Goal: Complete application form

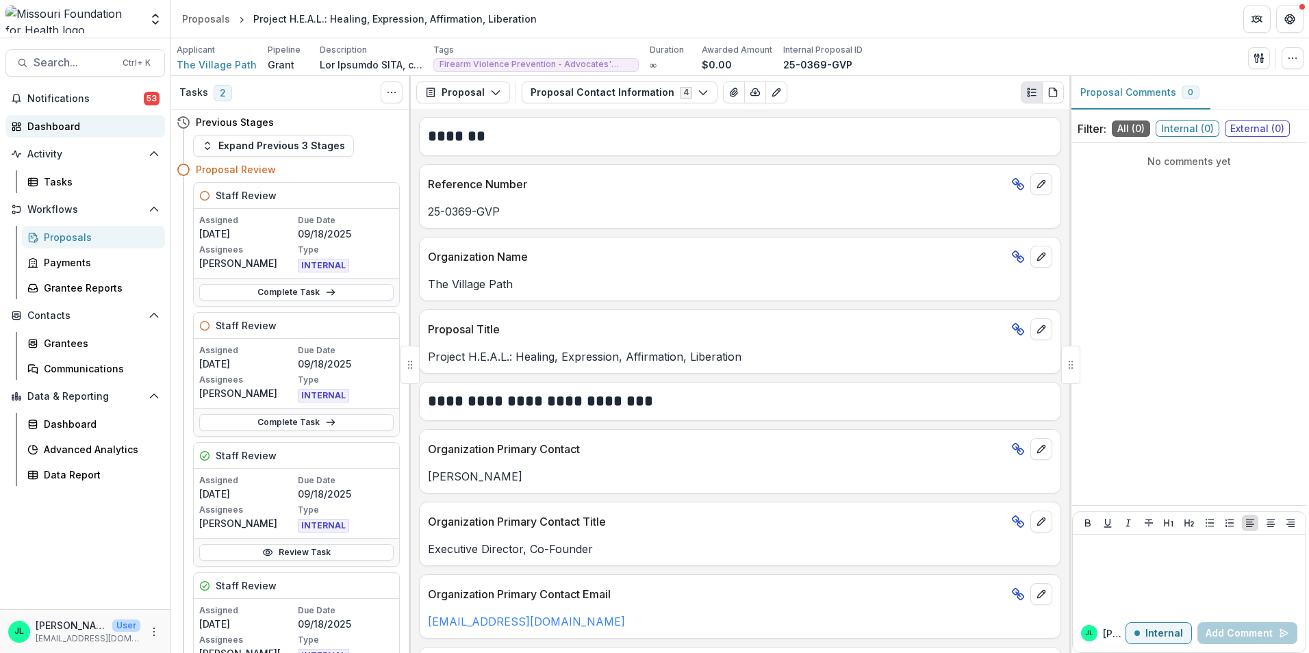
click at [59, 125] on div "Dashboard" at bounding box center [90, 126] width 127 height 14
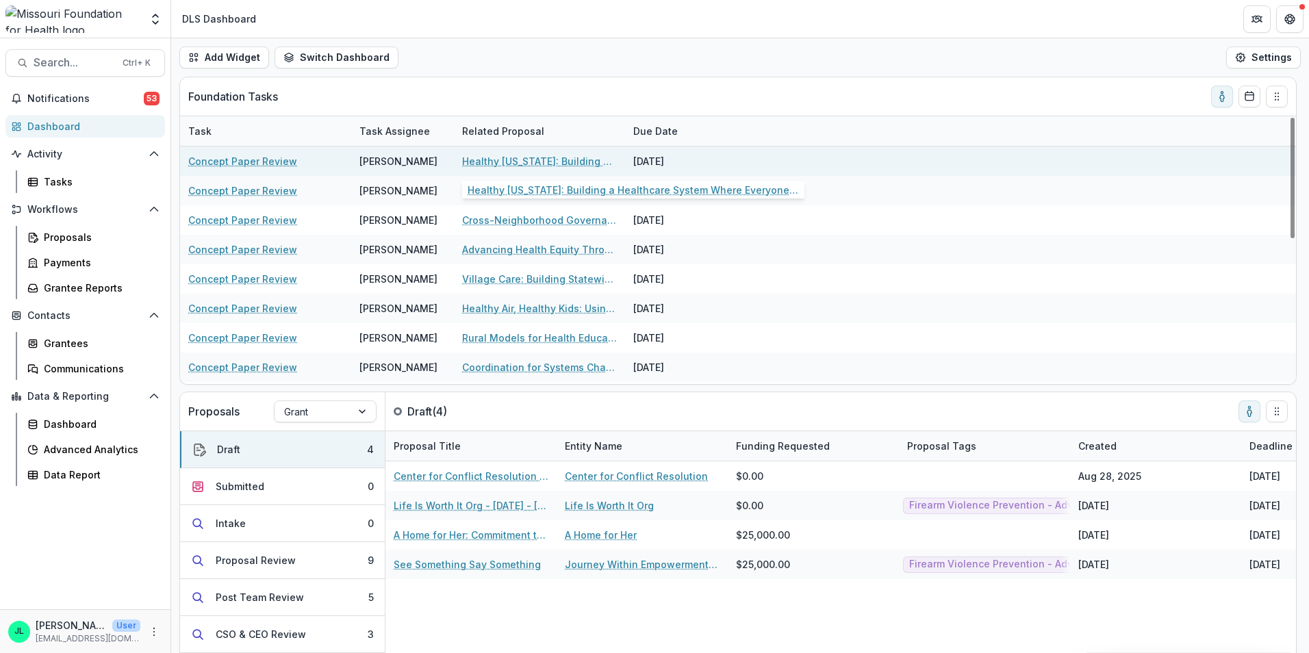
click at [550, 162] on link "Healthy [US_STATE]: Building a Healthcare System Where Everyone Thrives" at bounding box center [539, 161] width 155 height 14
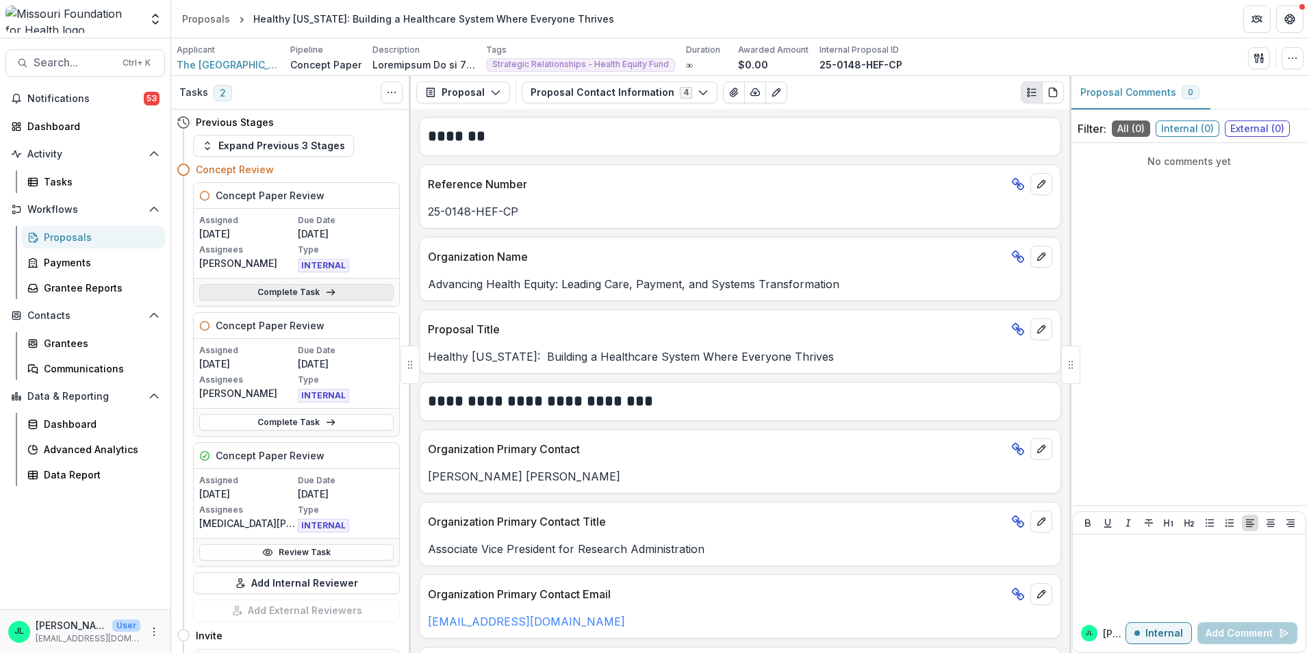
click at [346, 296] on link "Complete Task" at bounding box center [296, 292] width 194 height 16
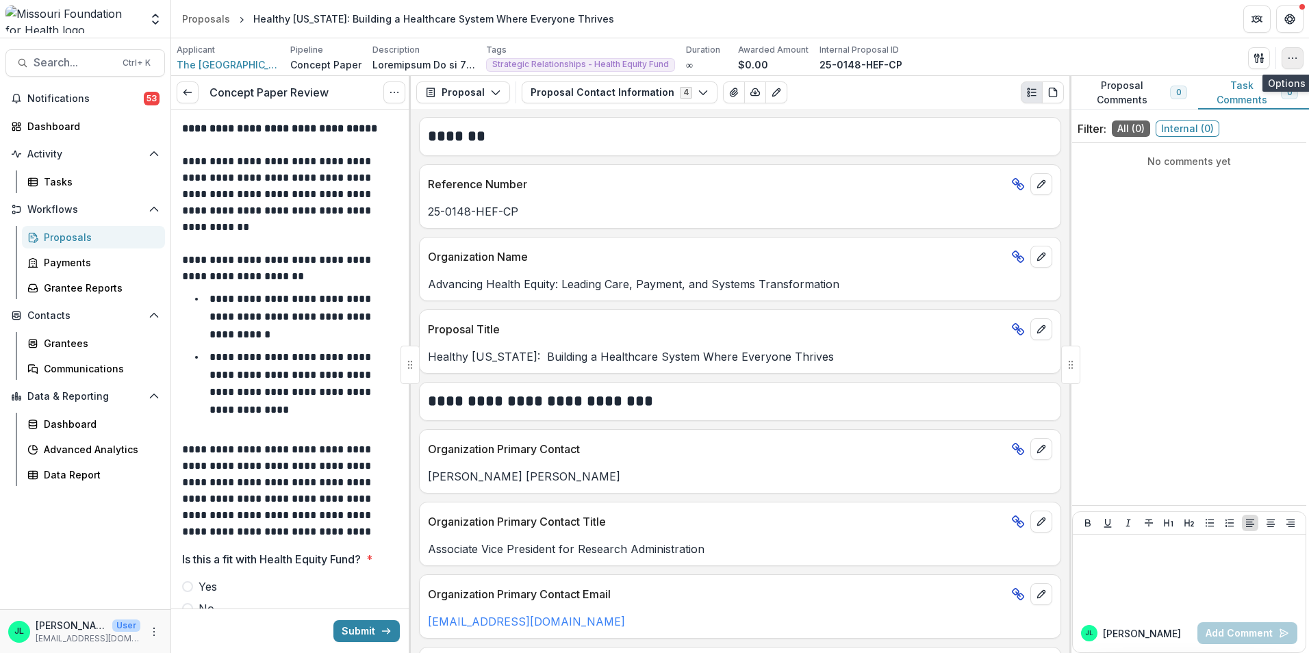
click at [1292, 62] on icon "button" at bounding box center [1292, 58] width 11 height 11
click at [1255, 54] on icon "button" at bounding box center [1256, 57] width 5 height 9
click at [1165, 113] on button "Proposal Files" at bounding box center [1193, 112] width 146 height 23
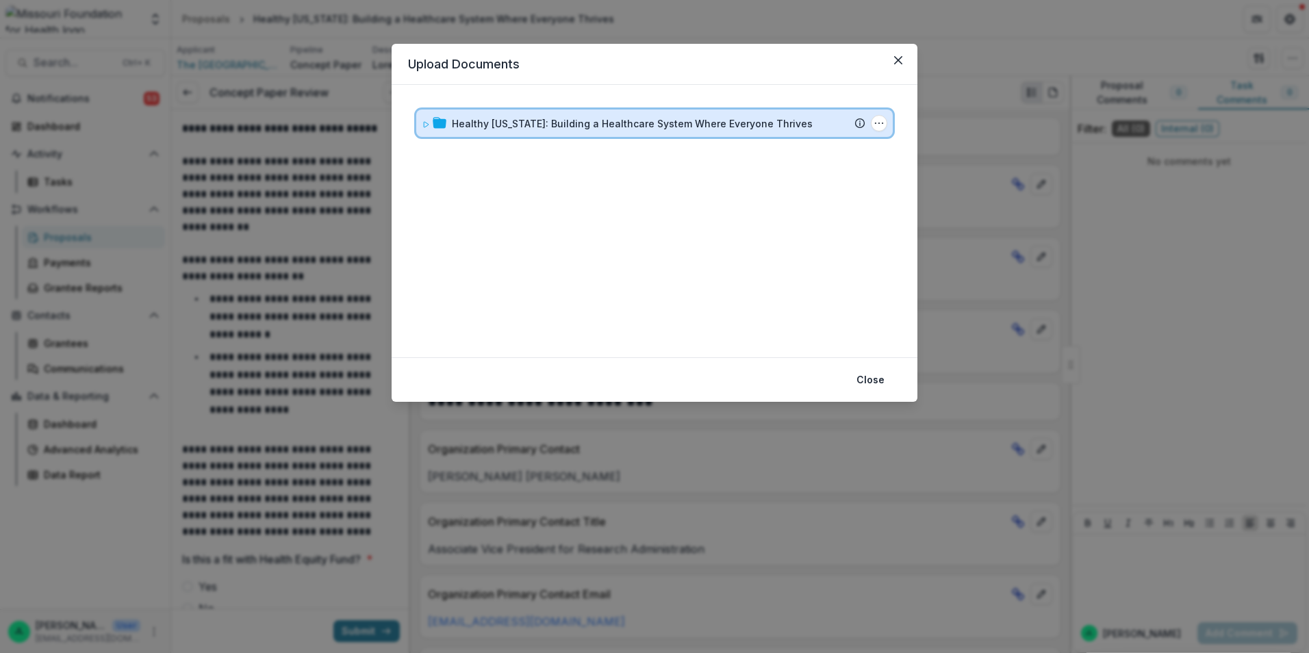
click at [422, 126] on icon at bounding box center [426, 124] width 8 height 8
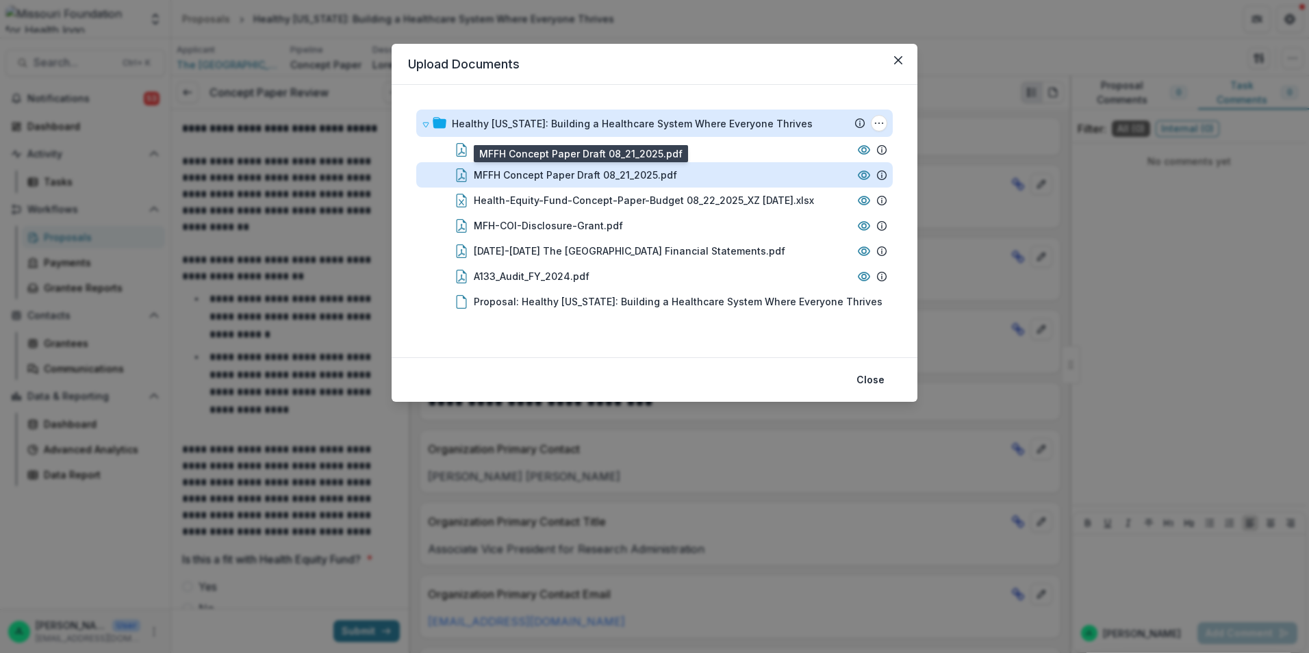
click at [572, 177] on div "MFFH Concept Paper Draft 08_21_2025.pdf" at bounding box center [575, 175] width 203 height 14
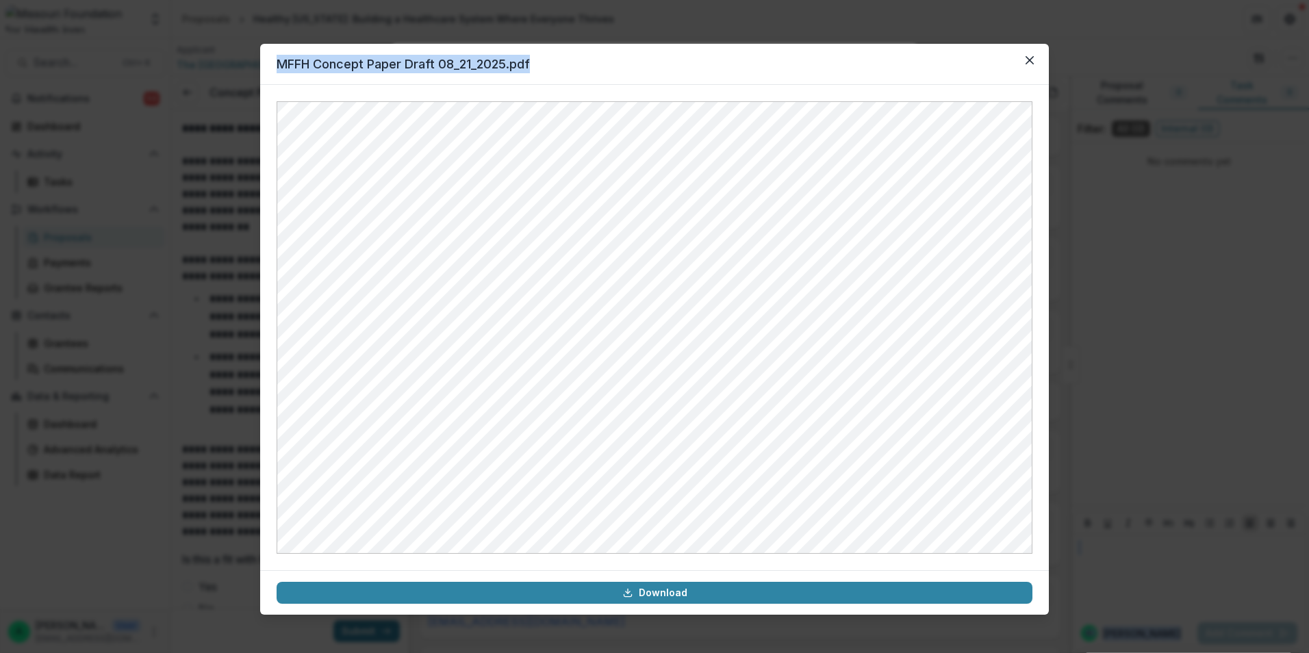
drag, startPoint x: 716, startPoint y: 65, endPoint x: 1641, endPoint y: 140, distance: 927.8
click at [1308, 140] on html "**********" at bounding box center [654, 326] width 1309 height 653
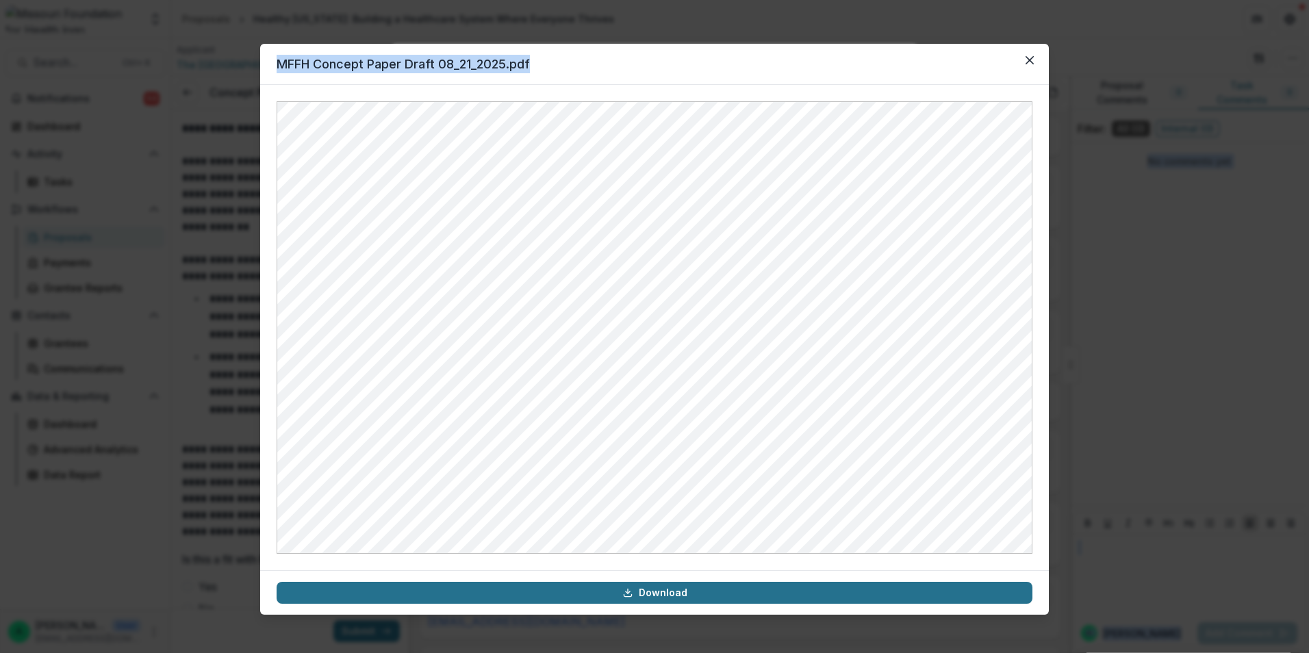
click at [643, 596] on link "Download" at bounding box center [655, 593] width 756 height 22
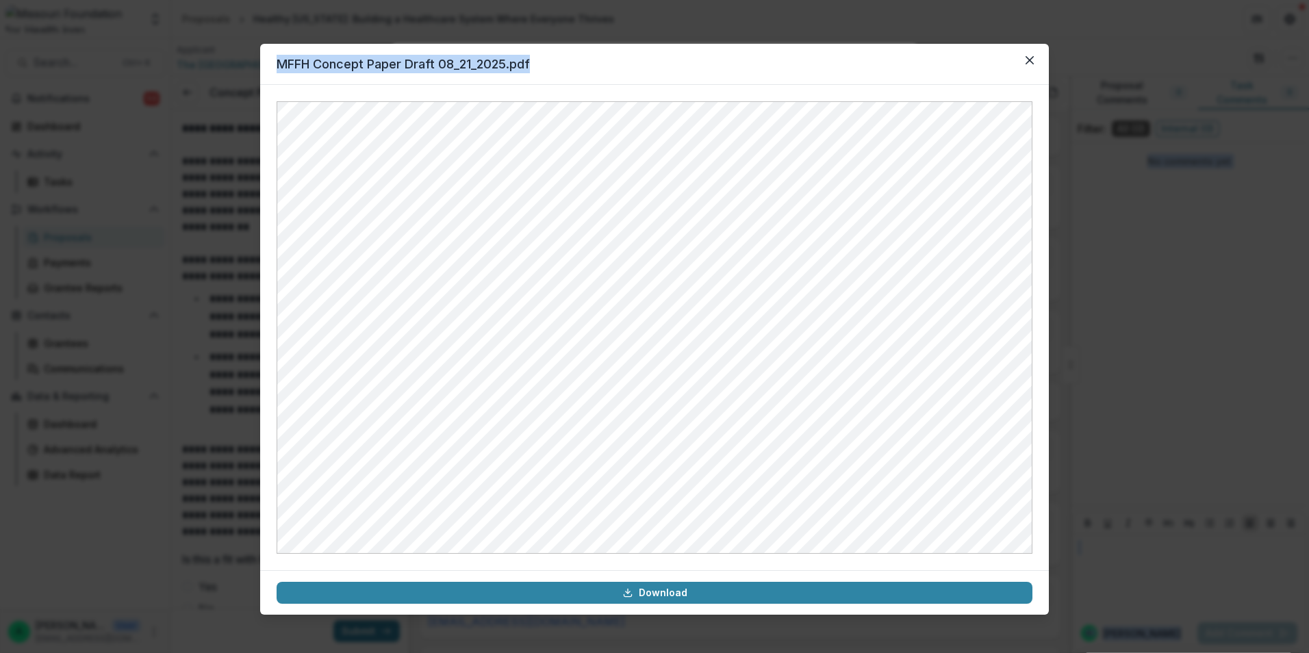
click at [914, 79] on header "MFFH Concept Paper Draft 08_21_2025.pdf" at bounding box center [654, 64] width 789 height 41
click at [1025, 61] on icon "Close" at bounding box center [1029, 60] width 8 height 8
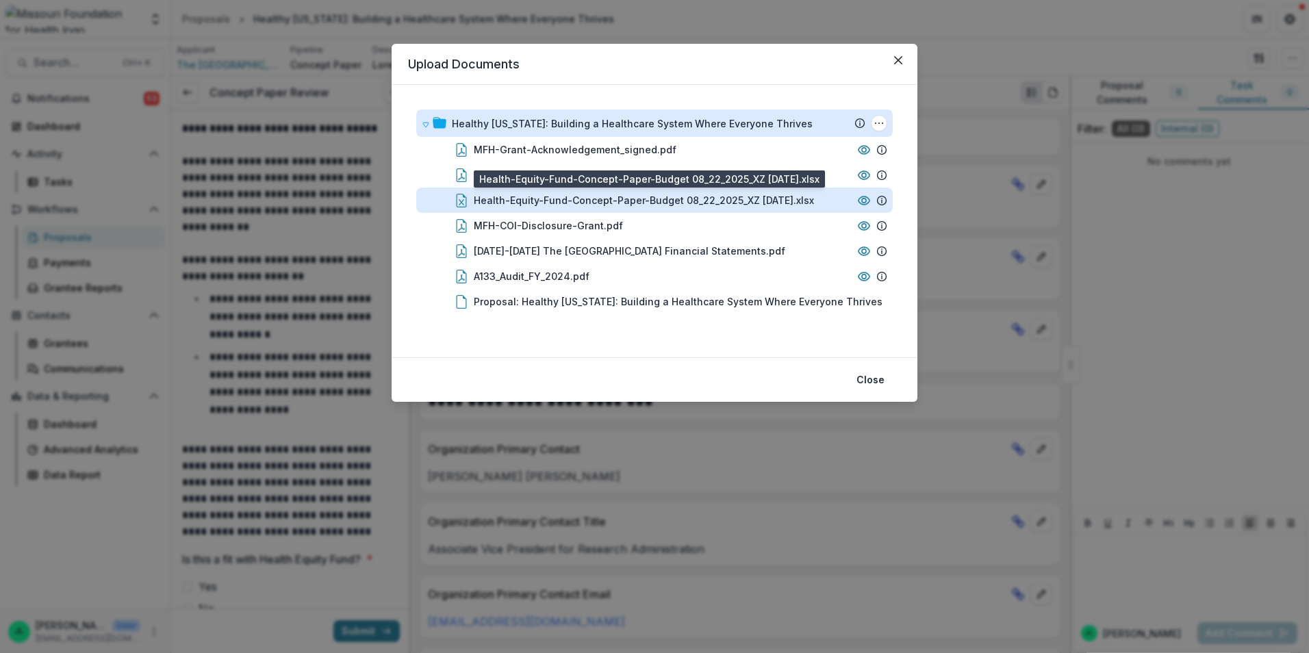
click at [712, 205] on div "Health-Equity-Fund-Concept-Paper-Budget 08_22_2025_XZ [DATE].xlsx" at bounding box center [644, 200] width 340 height 14
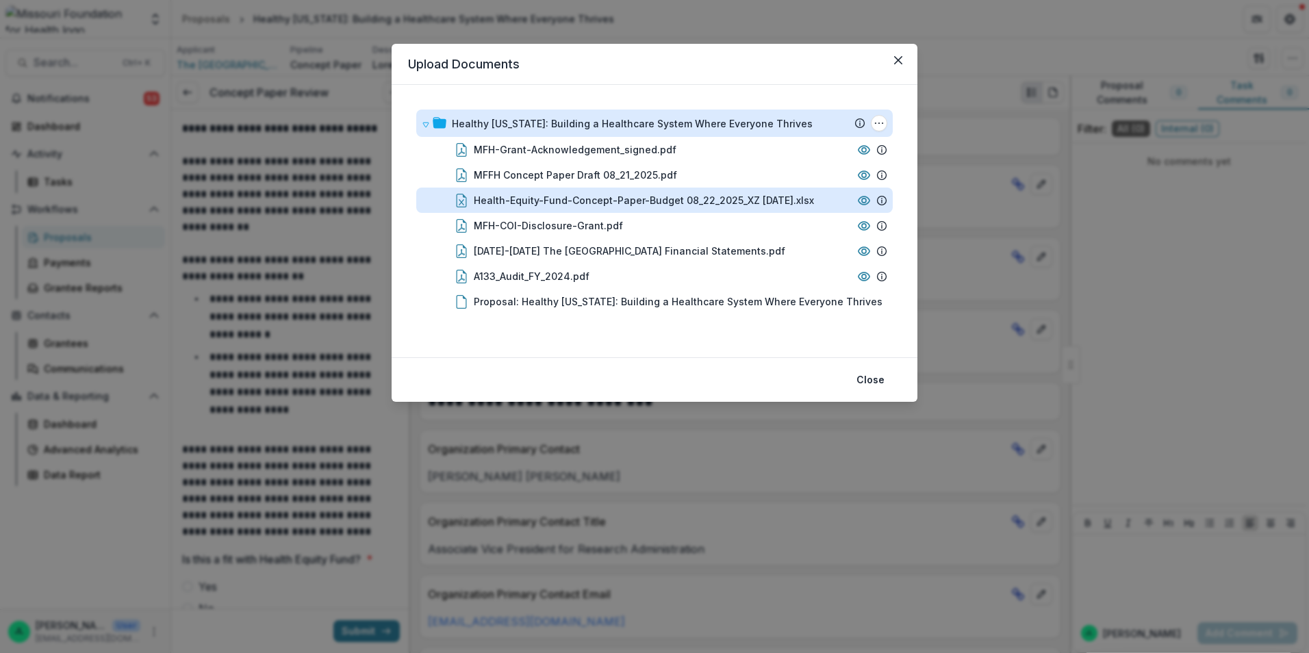
click at [712, 205] on div "Loading..." at bounding box center [654, 328] width 754 height 452
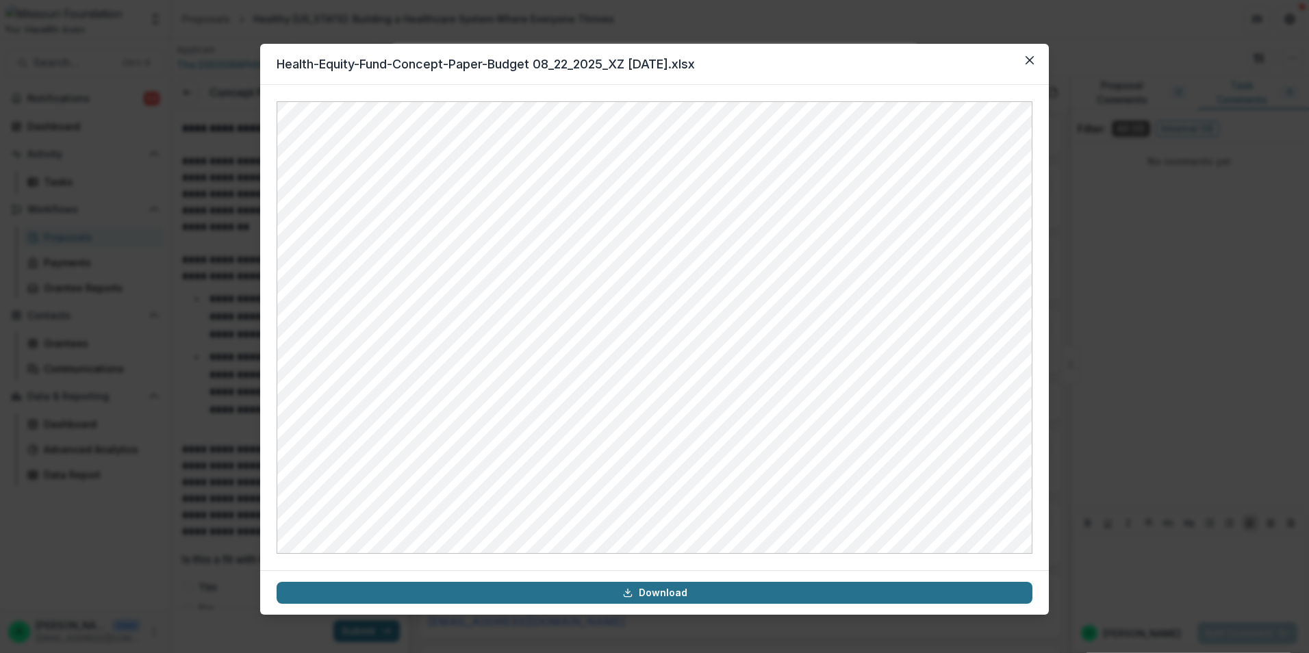
click at [721, 592] on link "Download" at bounding box center [655, 593] width 756 height 22
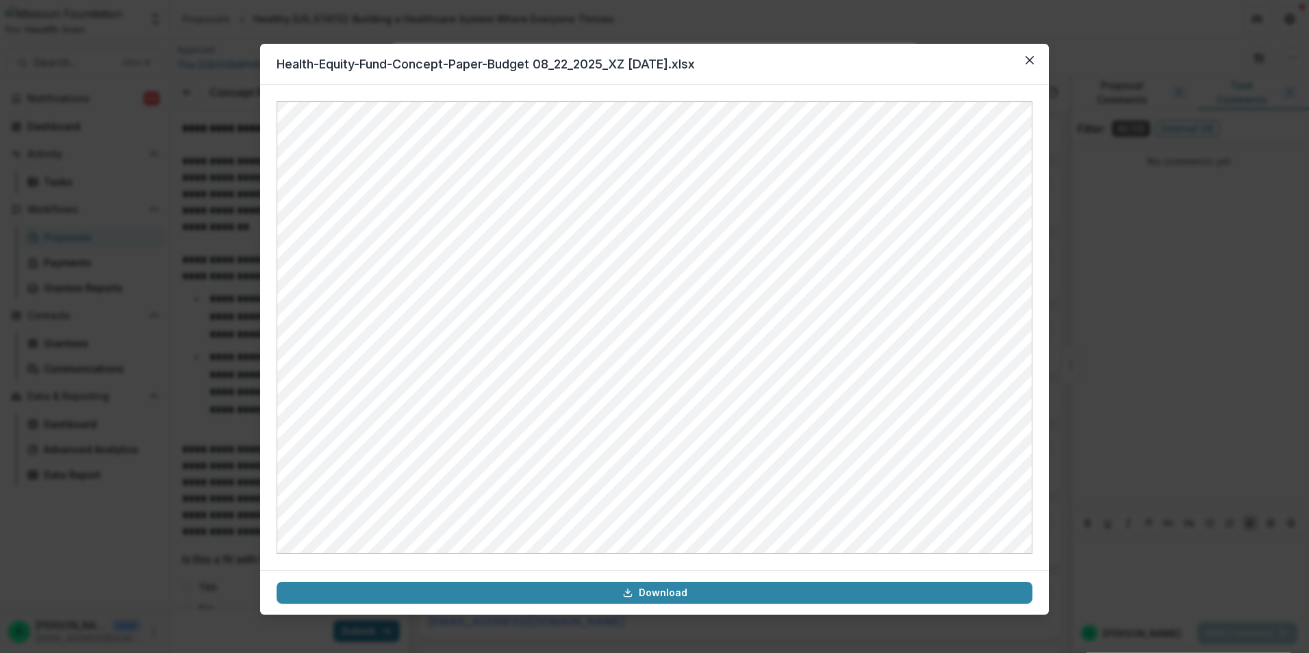
click at [919, 69] on header "Health-Equity-Fund-Concept-Paper-Budget 08_22_2025_XZ [DATE].xlsx" at bounding box center [654, 64] width 789 height 41
click at [1038, 64] on button "Close" at bounding box center [1030, 60] width 22 height 22
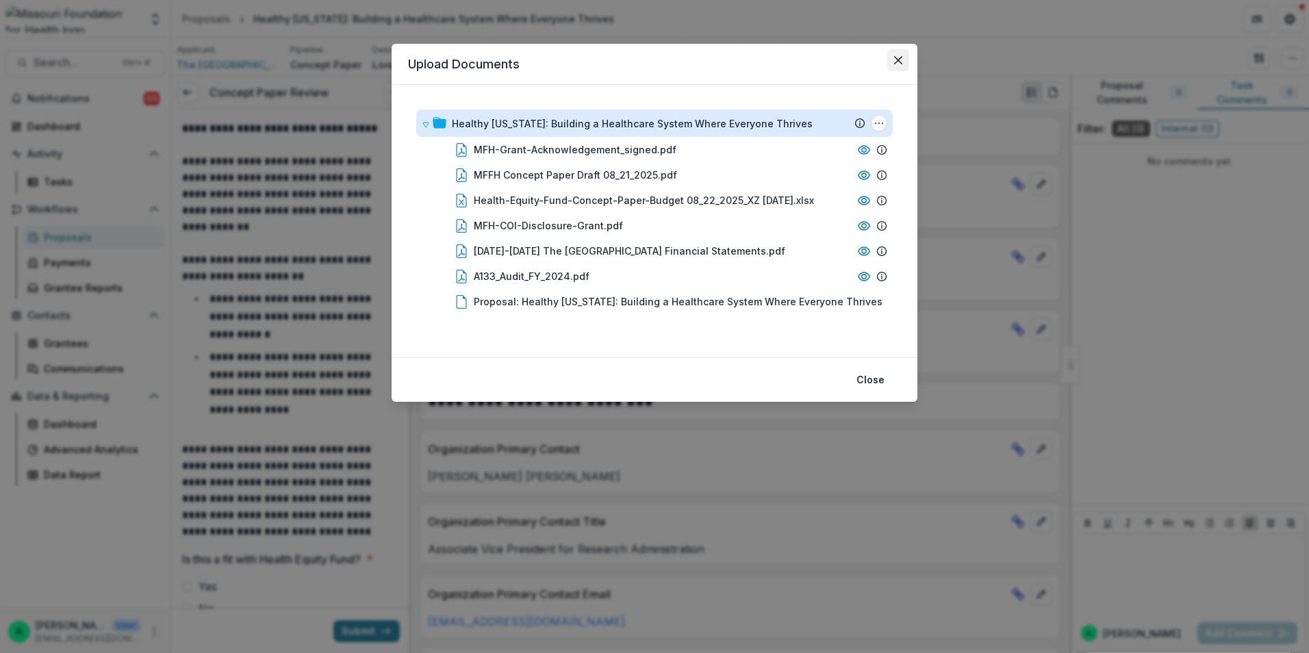
click at [901, 55] on button "Close" at bounding box center [898, 60] width 22 height 22
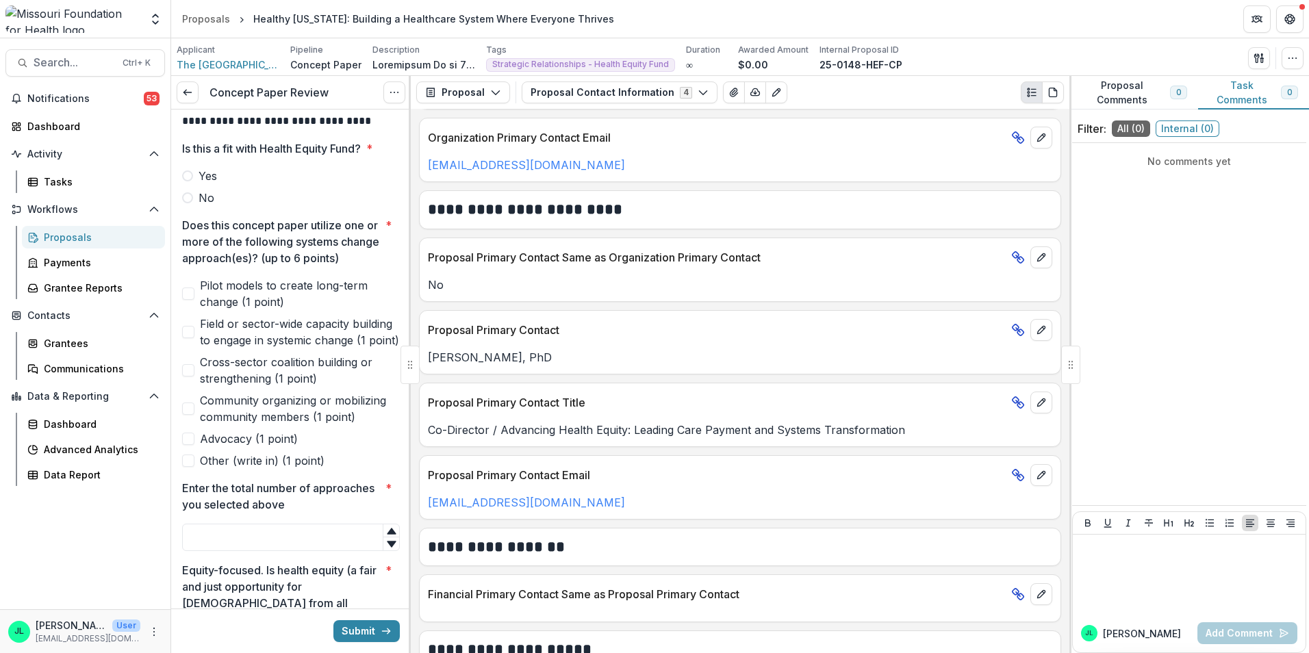
scroll to position [247, 0]
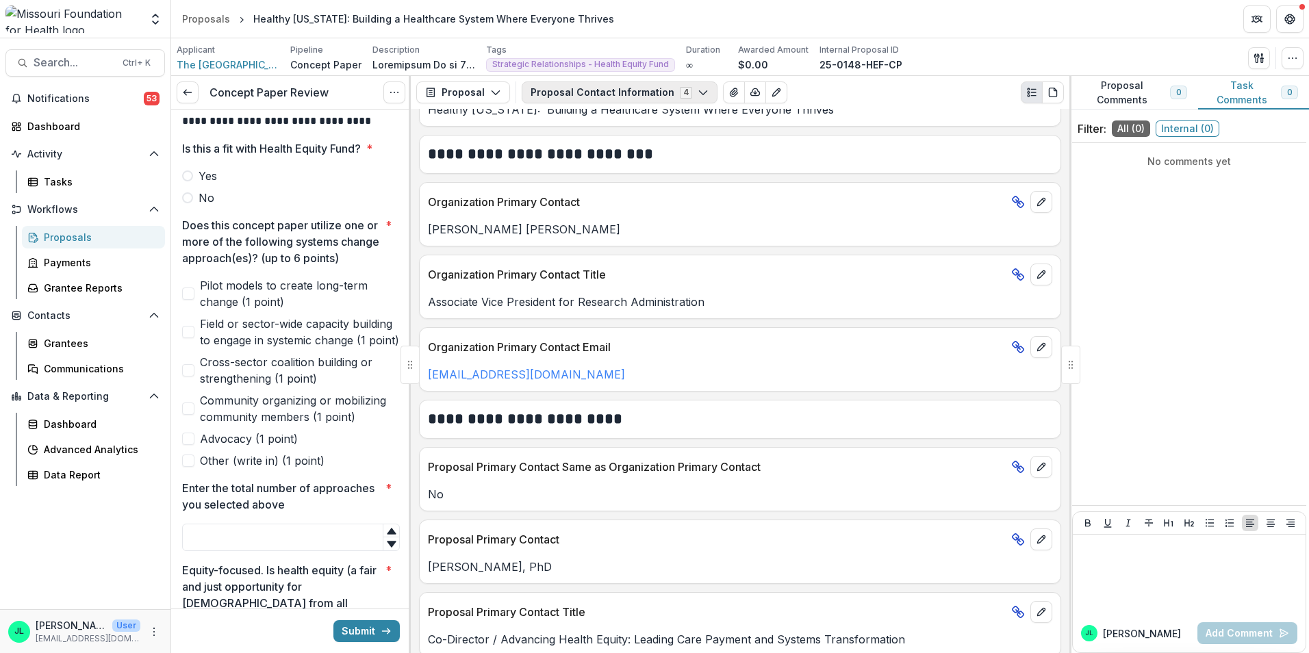
click at [697, 89] on icon "button" at bounding box center [702, 92] width 11 height 11
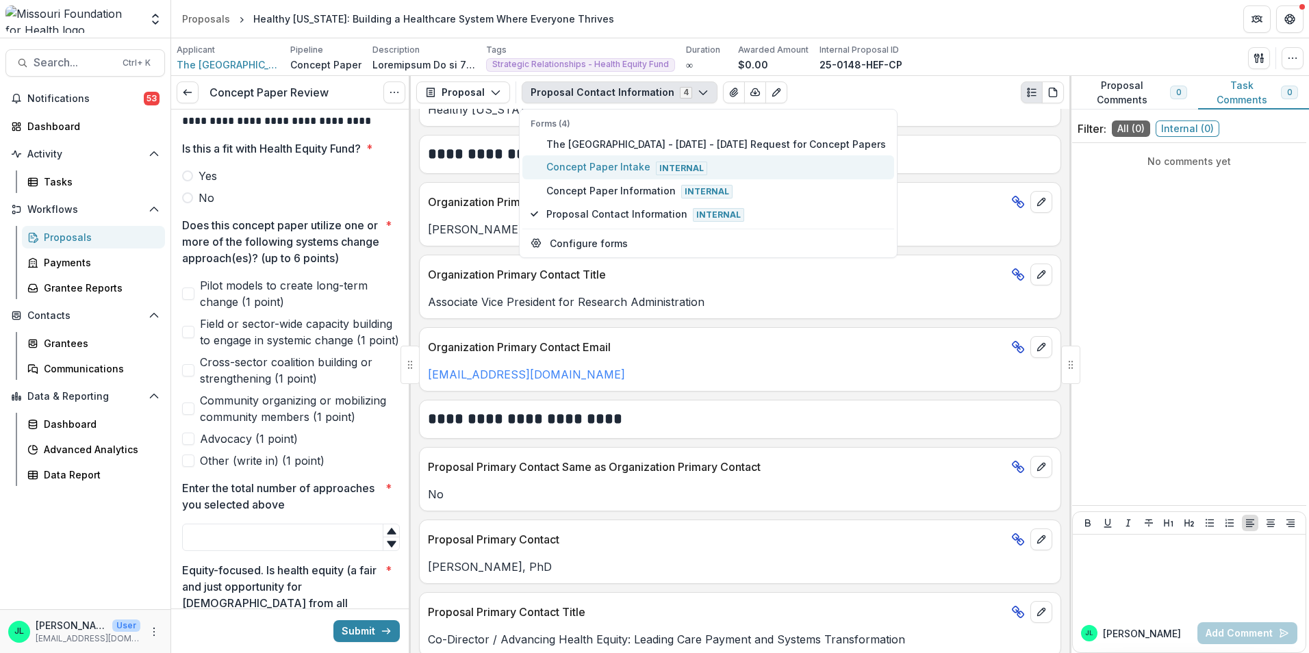
click at [694, 160] on span "Concept Paper Intake Internal" at bounding box center [716, 166] width 340 height 15
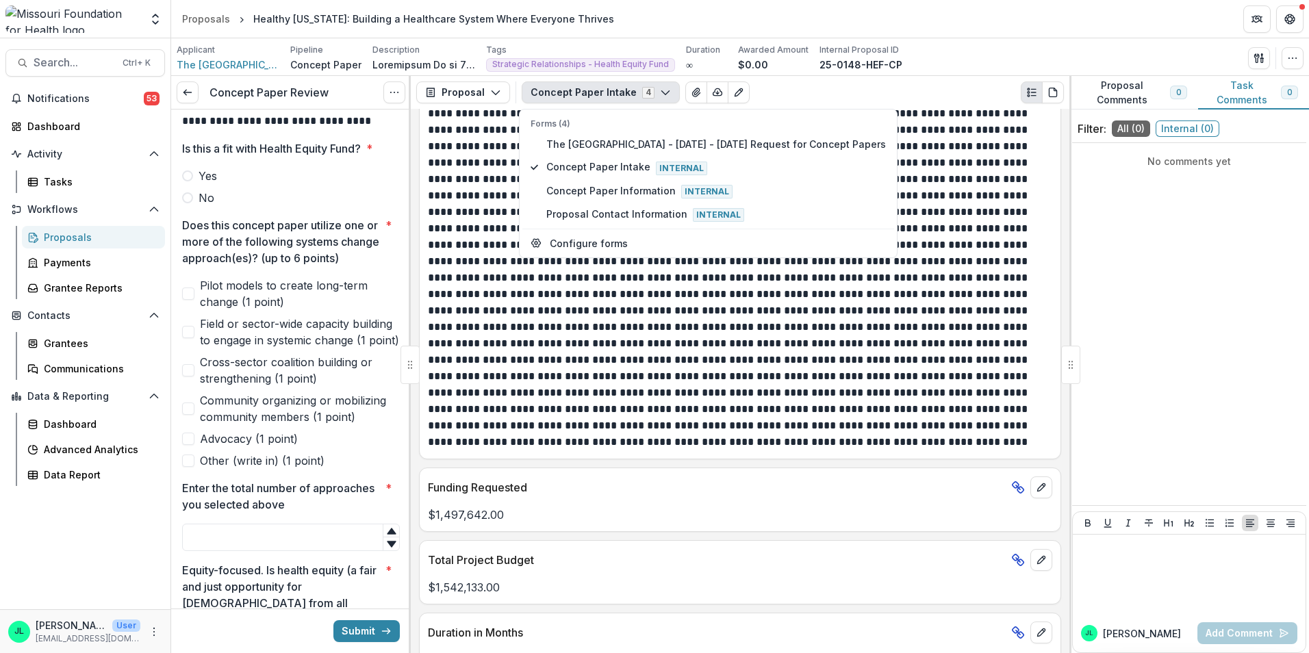
scroll to position [953, 0]
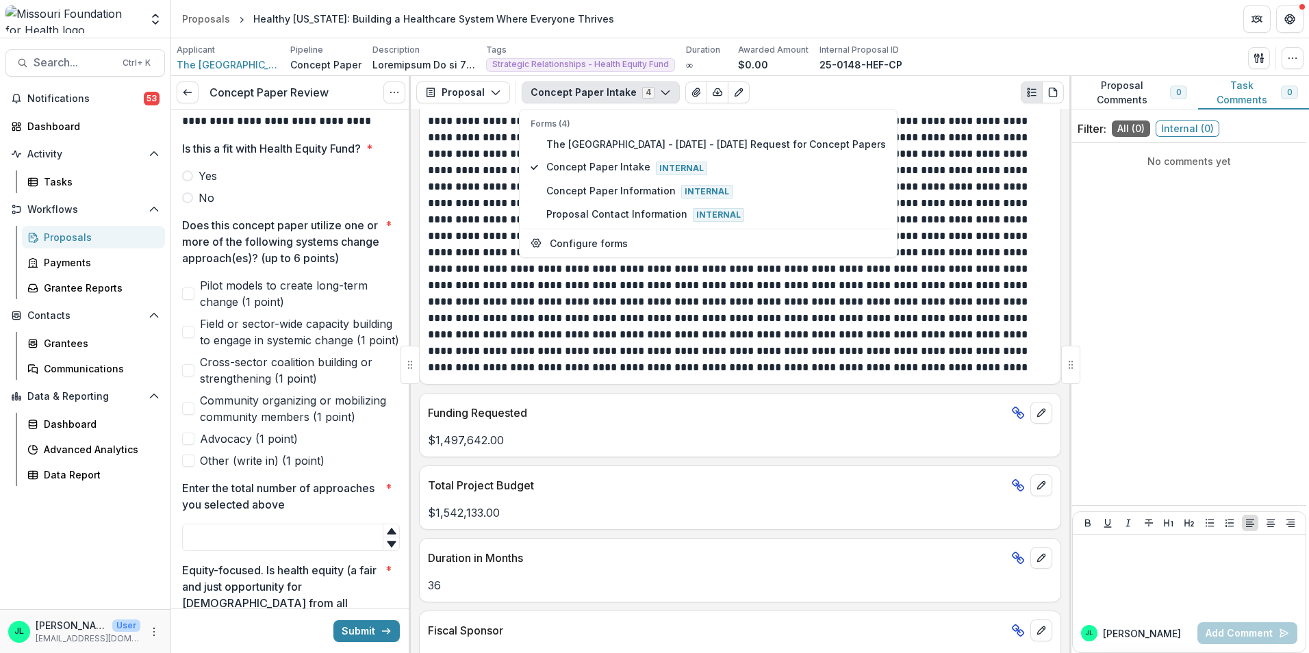
click at [192, 338] on span at bounding box center [188, 332] width 12 height 12
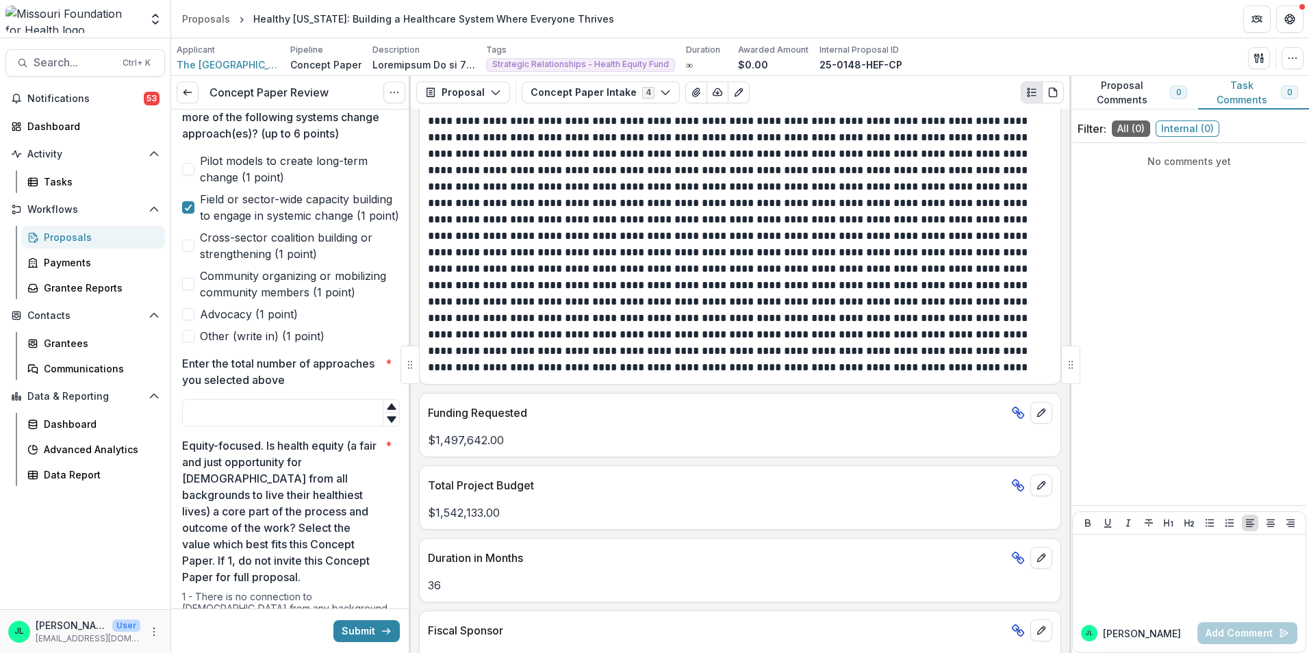
scroll to position [548, 0]
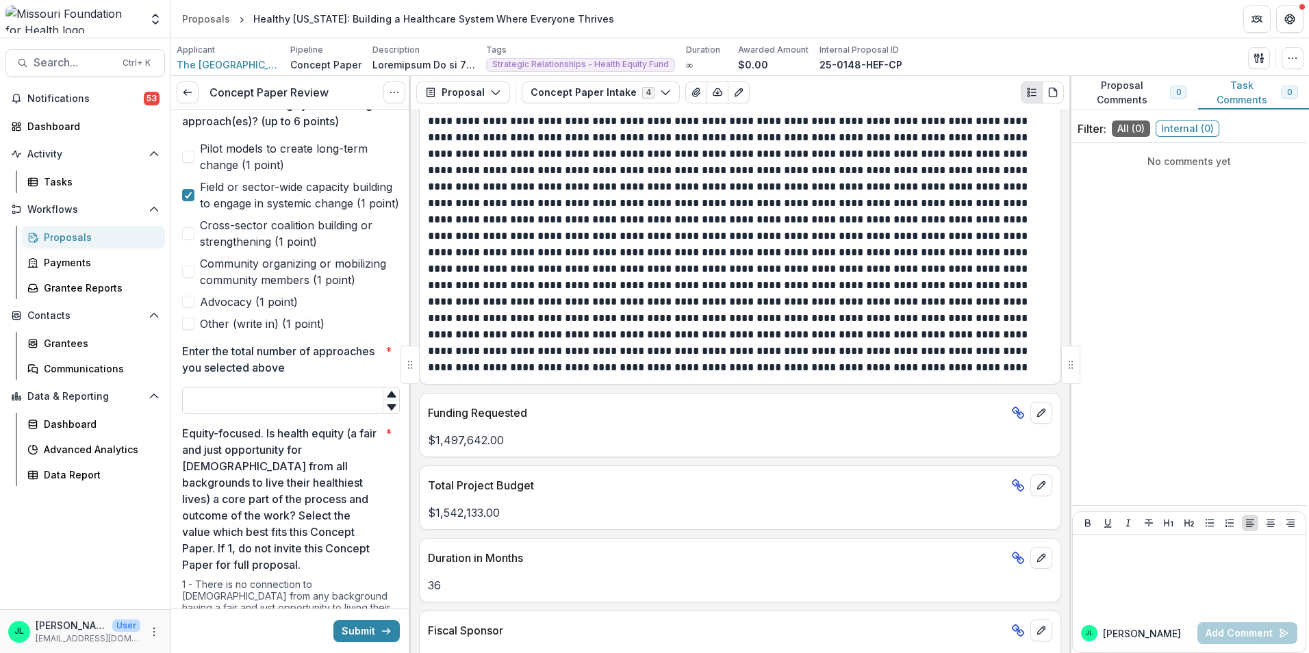
click at [350, 414] on input "Enter the total number of approaches you selected above *" at bounding box center [291, 400] width 218 height 27
click at [387, 400] on icon at bounding box center [391, 394] width 11 height 11
click at [305, 414] on input "*" at bounding box center [291, 400] width 218 height 27
type input "*"
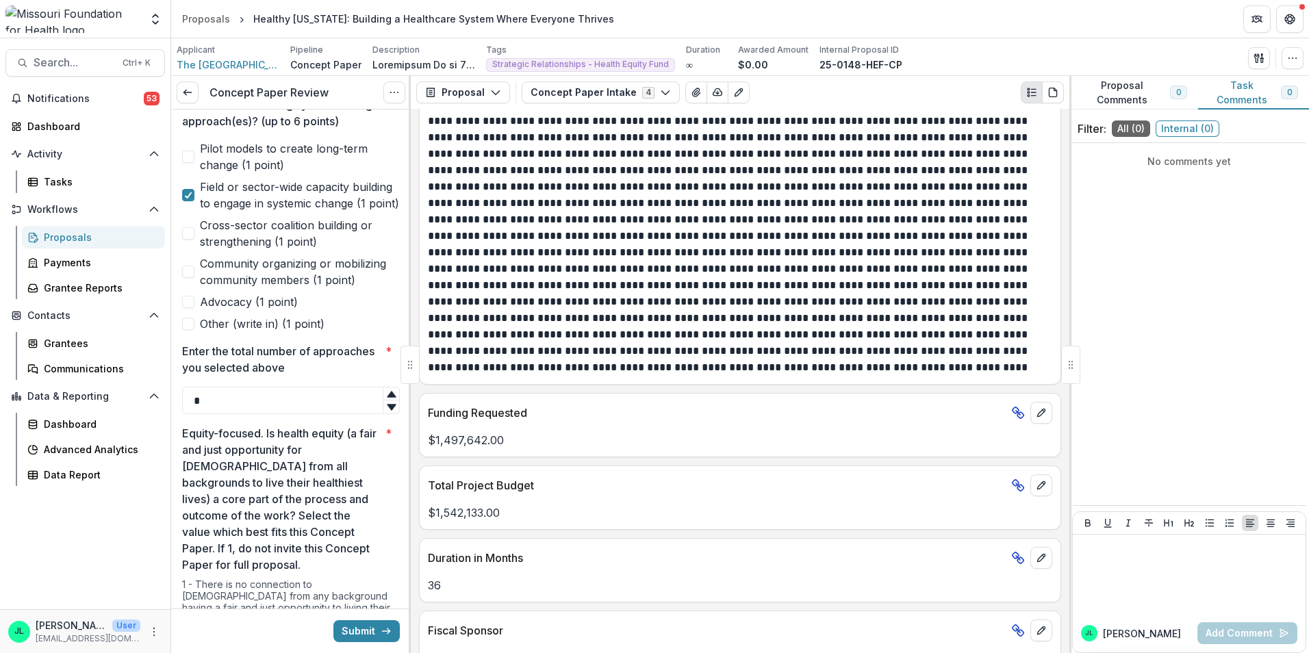
click at [391, 413] on icon at bounding box center [391, 407] width 11 height 11
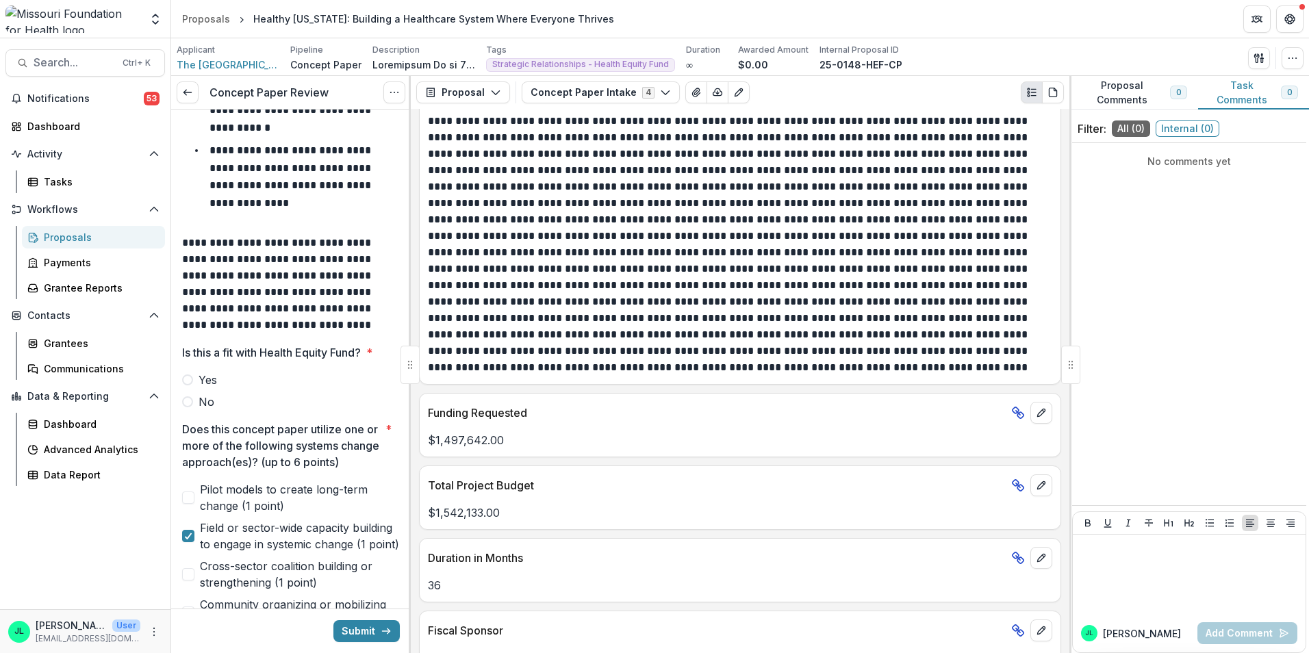
scroll to position [274, 0]
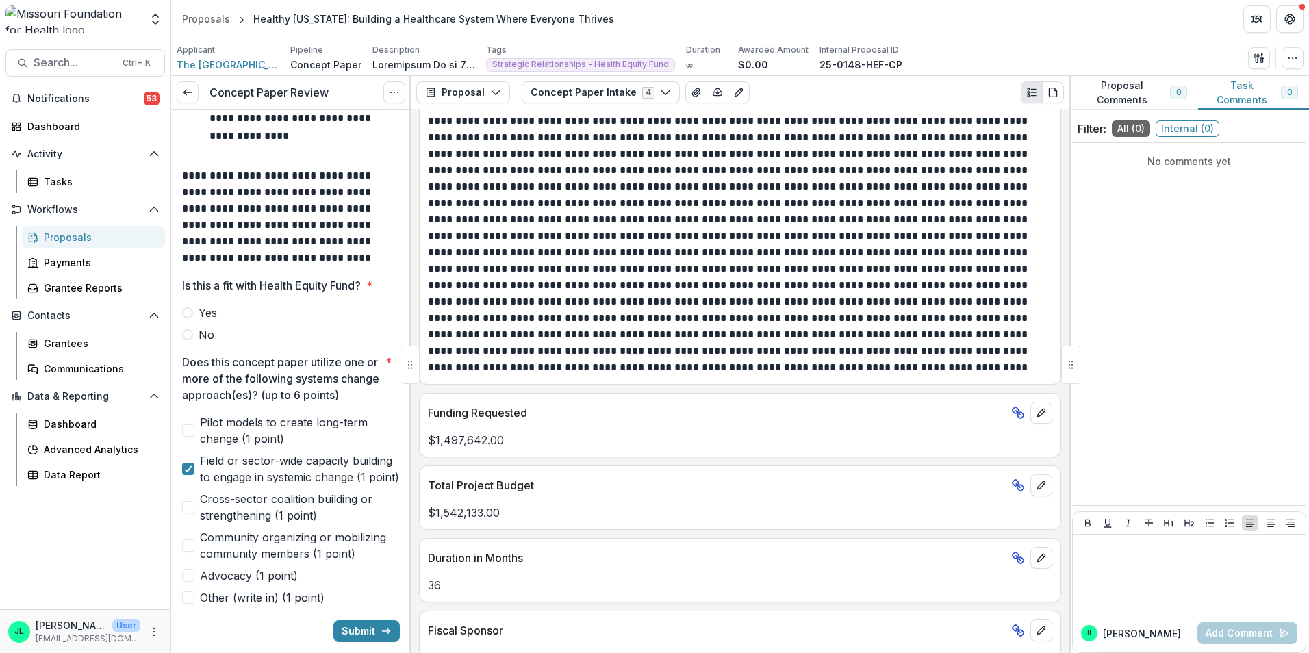
click at [190, 313] on span at bounding box center [187, 312] width 11 height 11
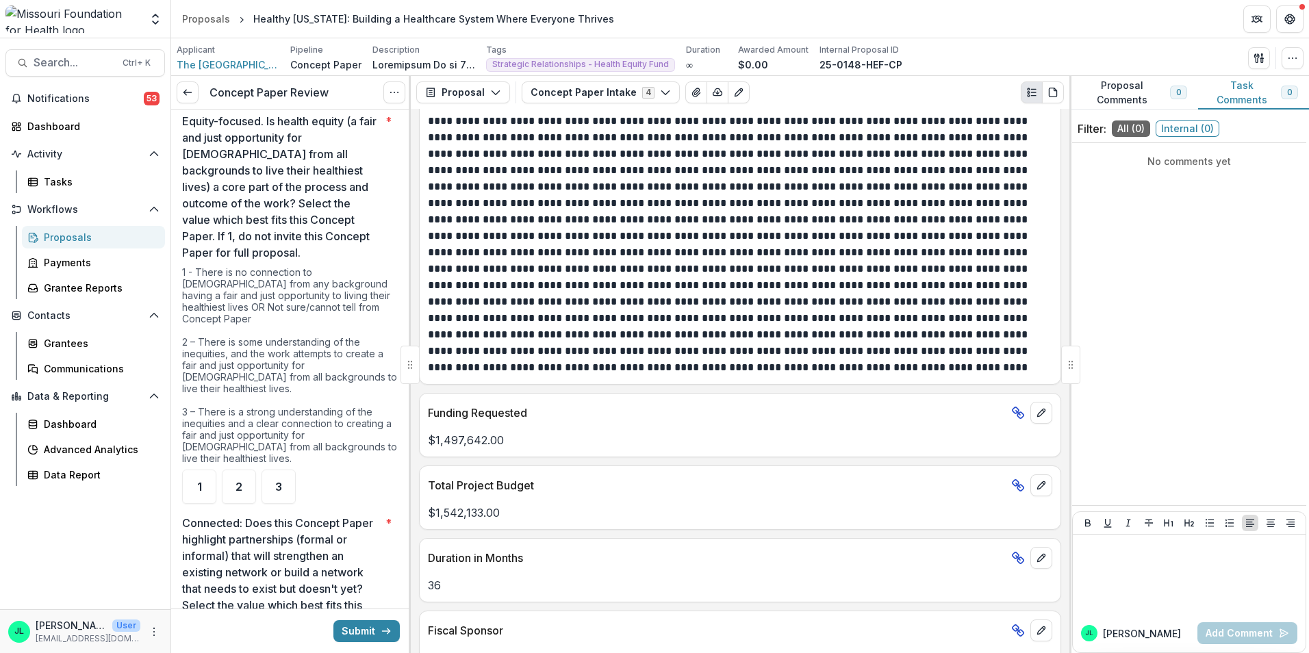
scroll to position [890, 0]
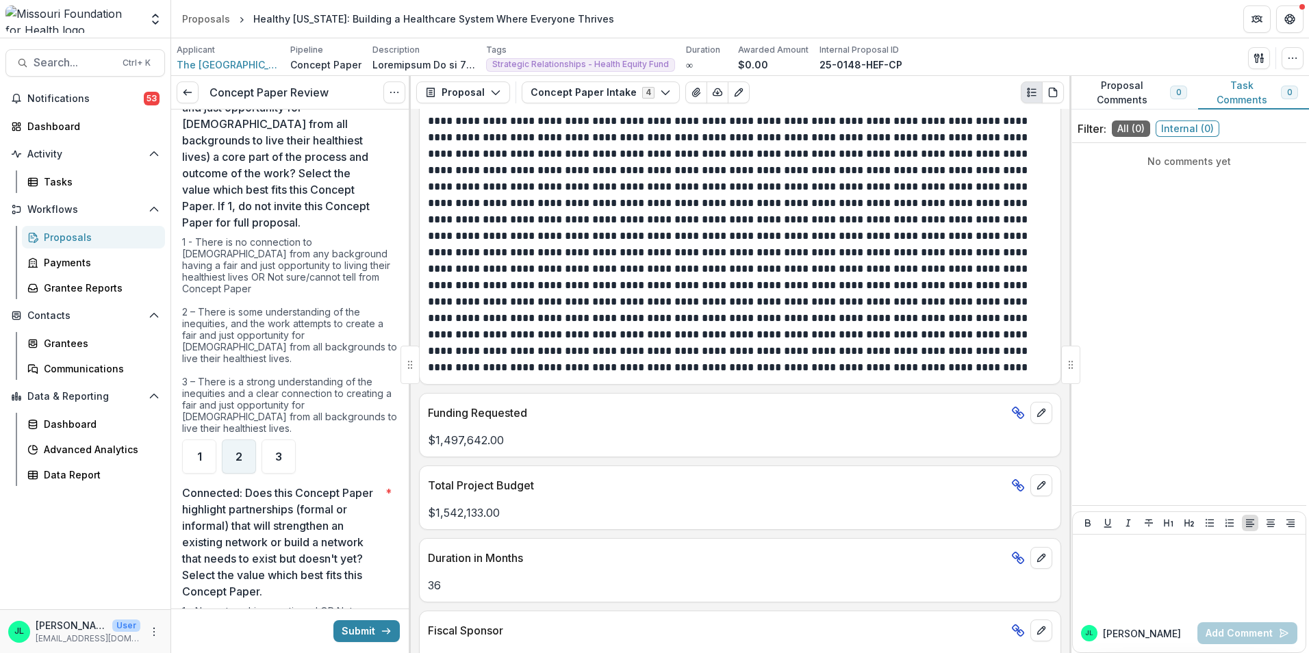
click at [234, 451] on div "2" at bounding box center [239, 456] width 34 height 34
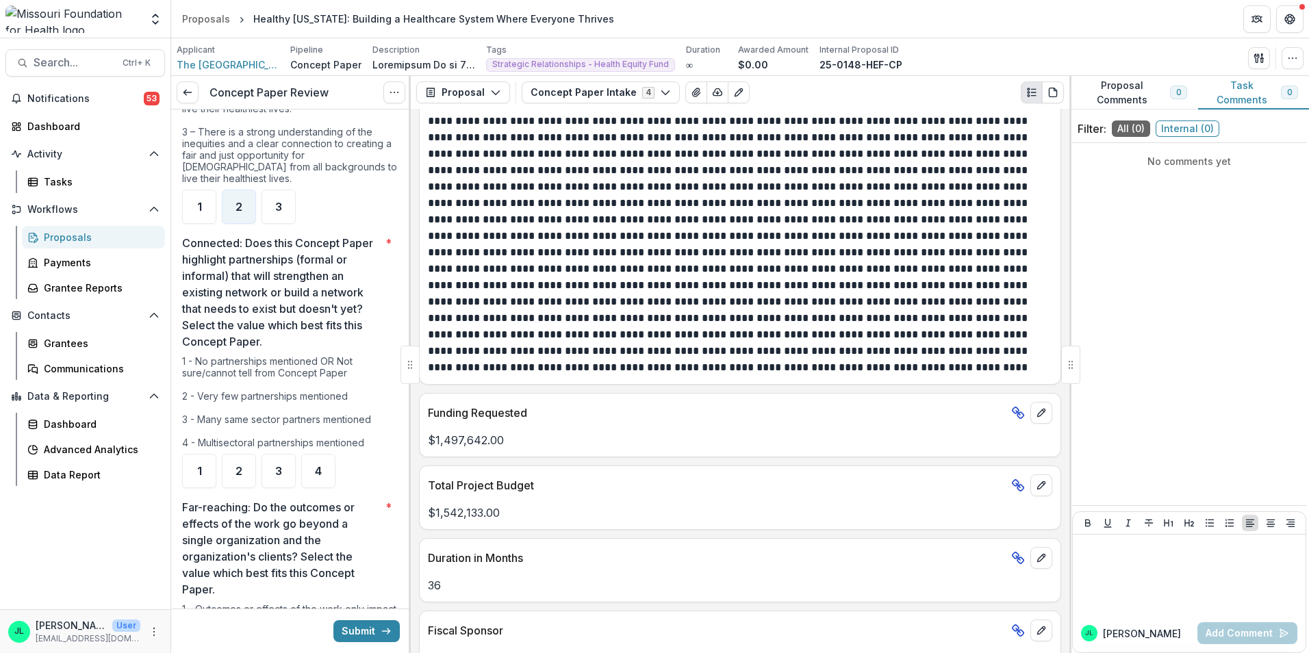
scroll to position [1164, 0]
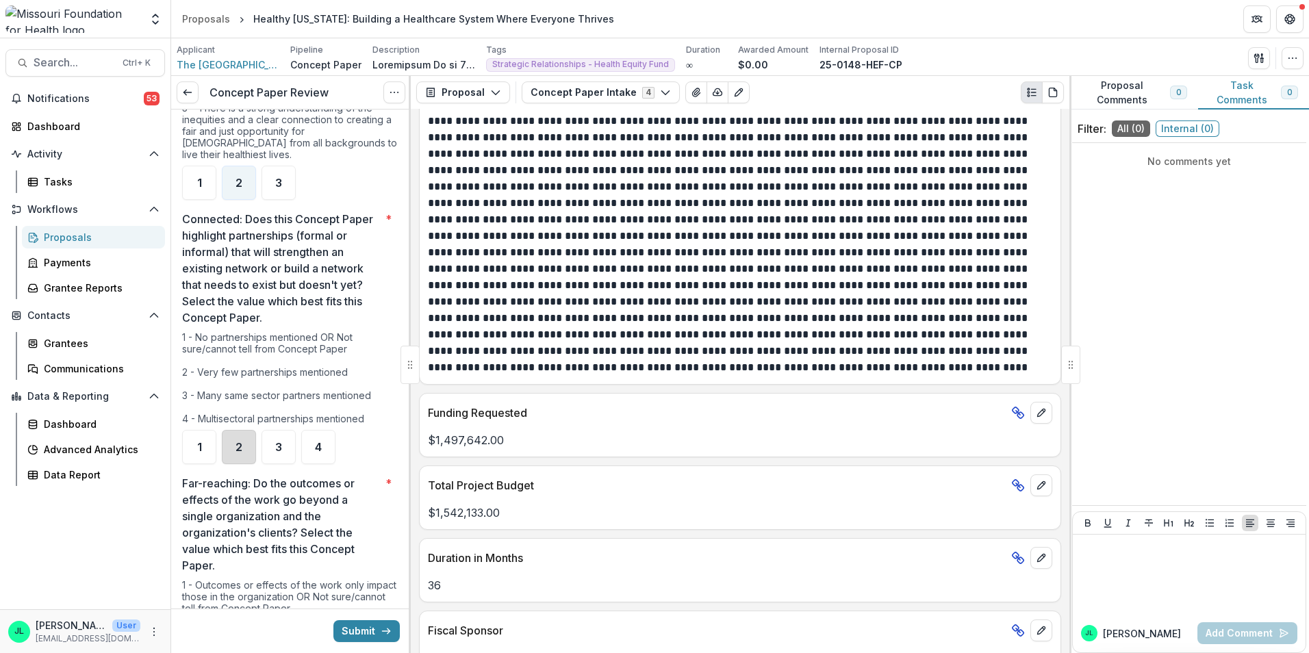
click at [252, 438] on div "2" at bounding box center [239, 447] width 34 height 34
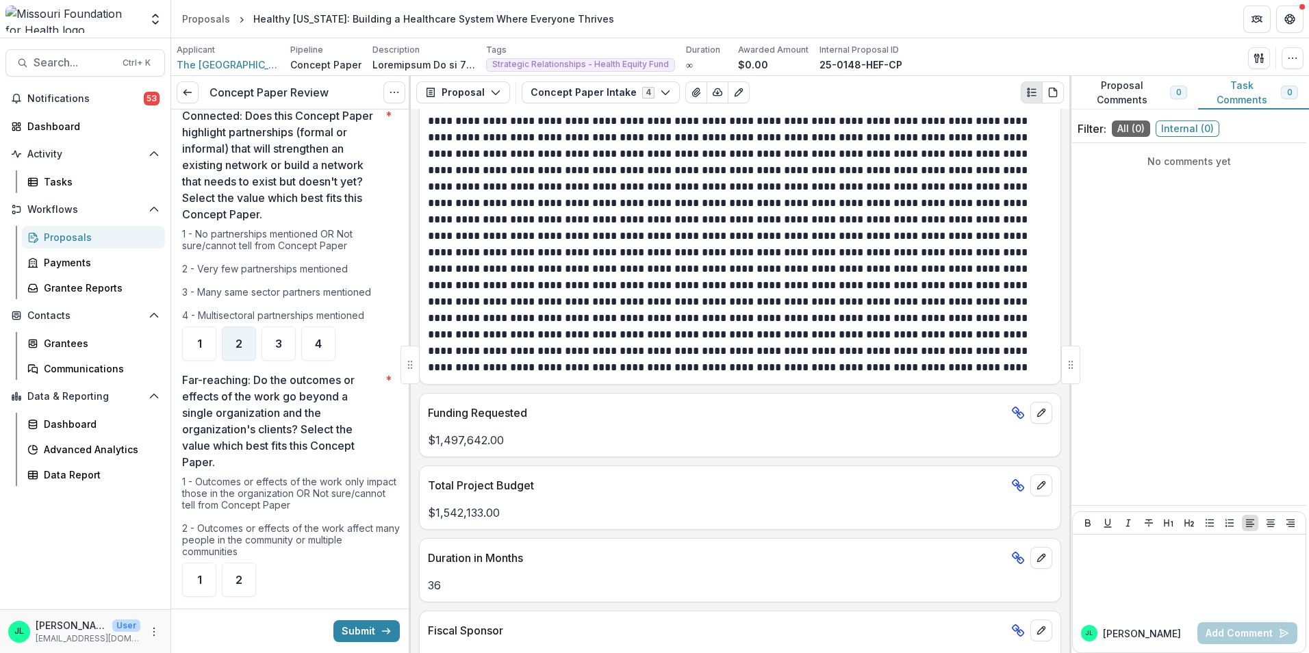
scroll to position [1301, 0]
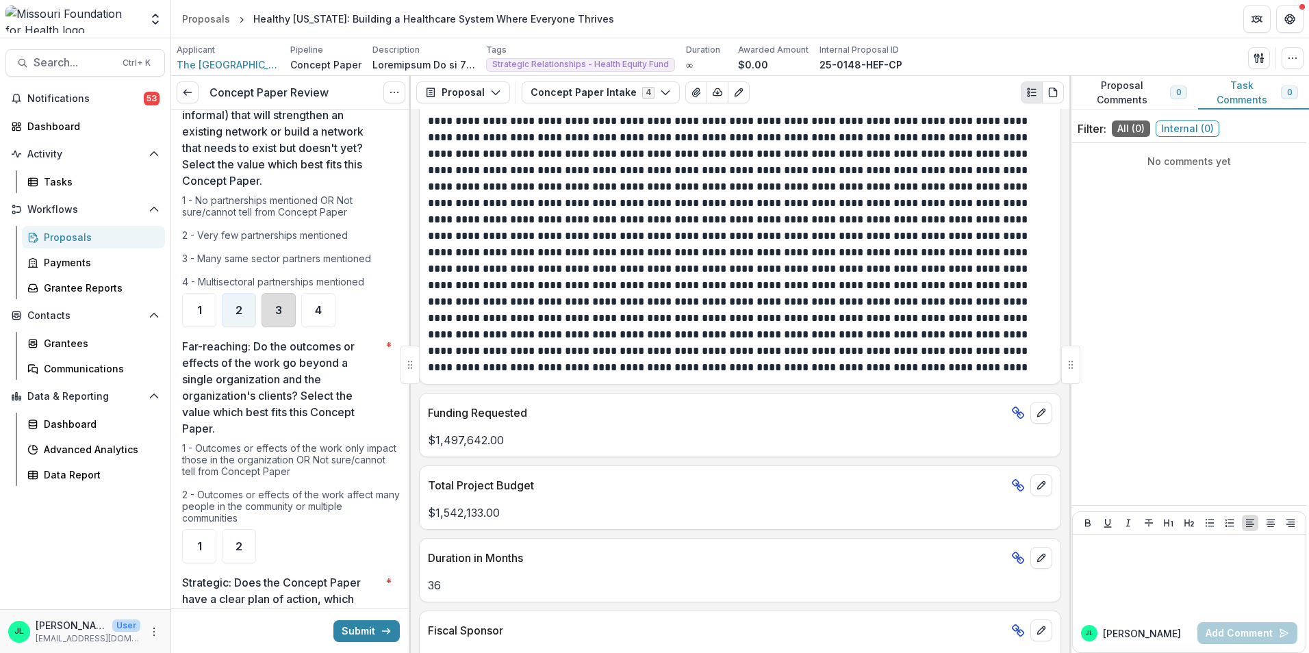
click at [275, 318] on div "3" at bounding box center [278, 310] width 34 height 34
click at [241, 552] on div "2" at bounding box center [239, 546] width 34 height 34
click at [233, 309] on div "2" at bounding box center [239, 310] width 34 height 34
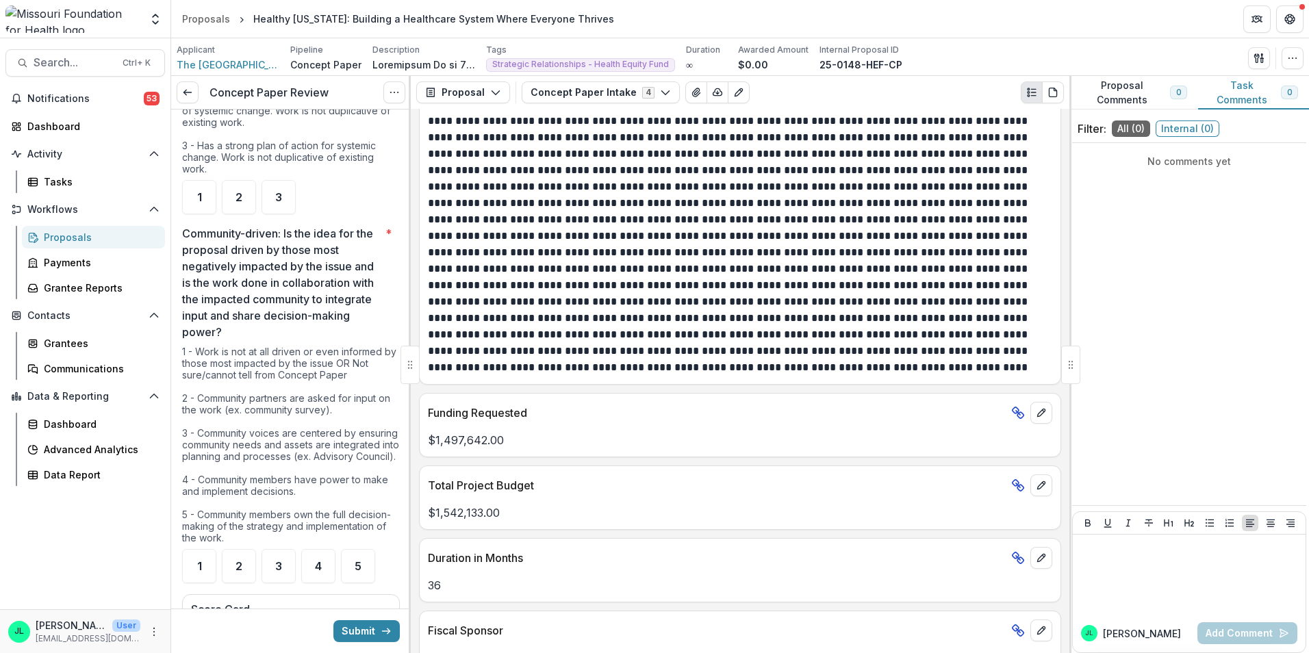
scroll to position [2122, 0]
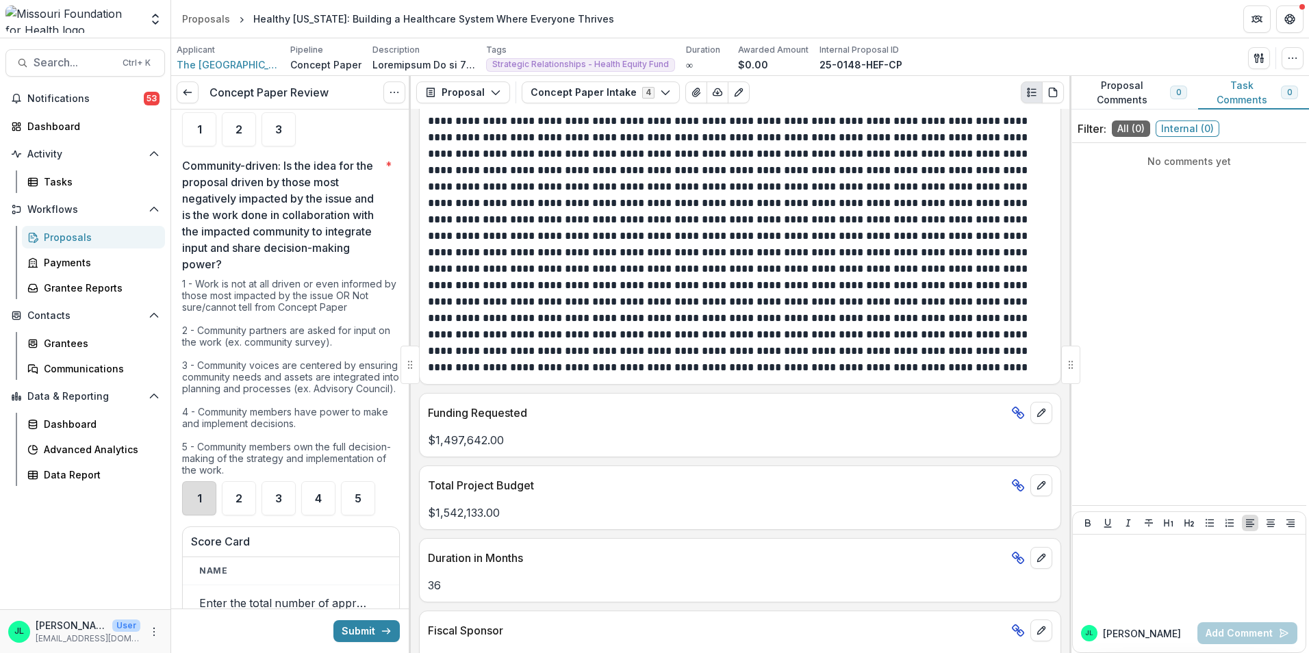
click at [192, 515] on div "1" at bounding box center [199, 498] width 34 height 34
click at [236, 504] on span "2" at bounding box center [238, 498] width 7 height 11
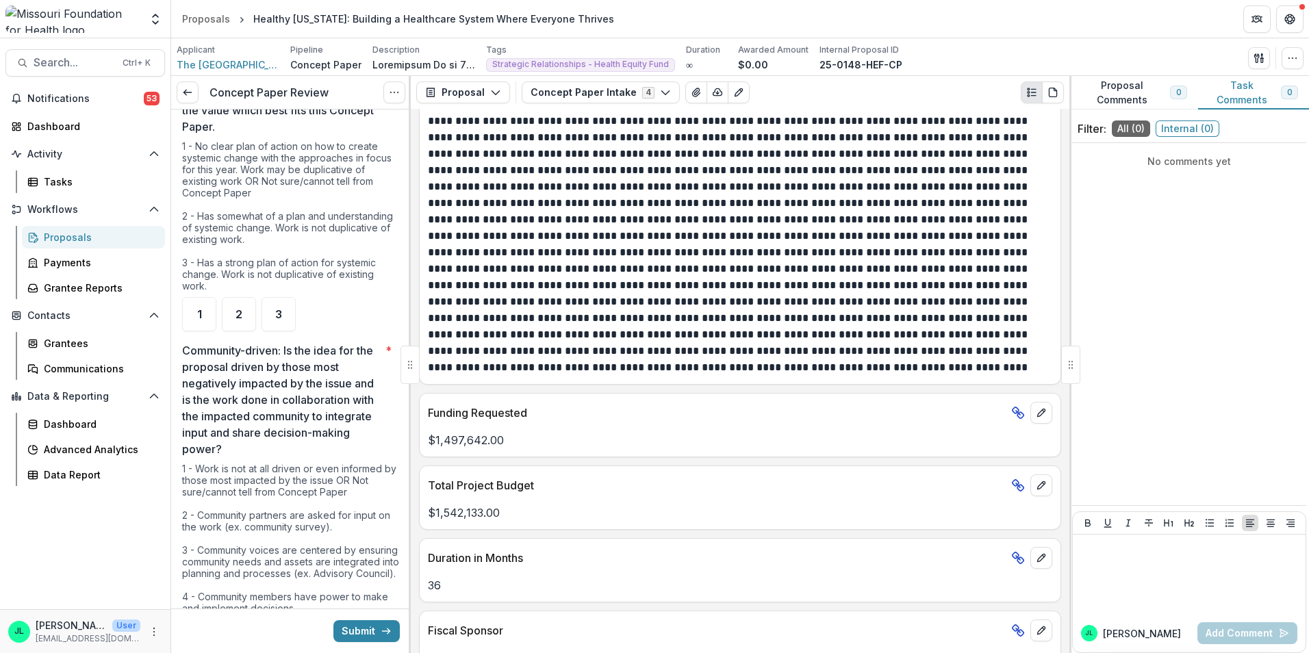
scroll to position [1917, 0]
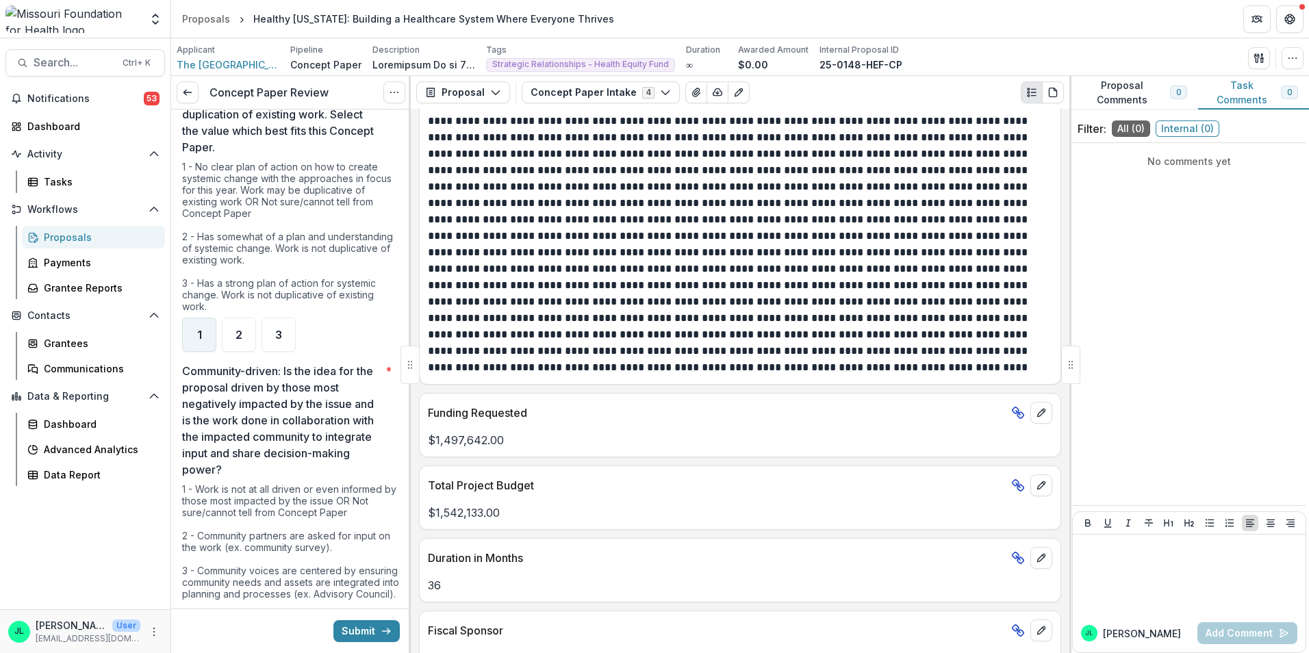
click at [205, 344] on div "1" at bounding box center [199, 335] width 34 height 34
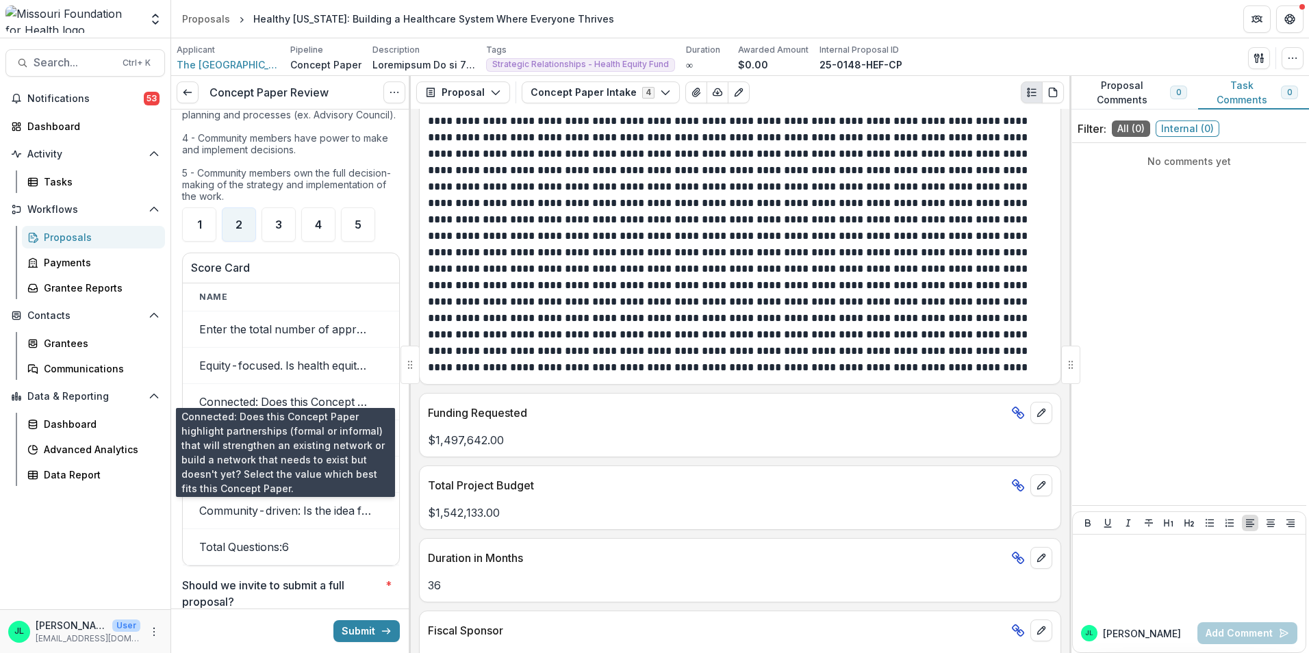
scroll to position [2464, 0]
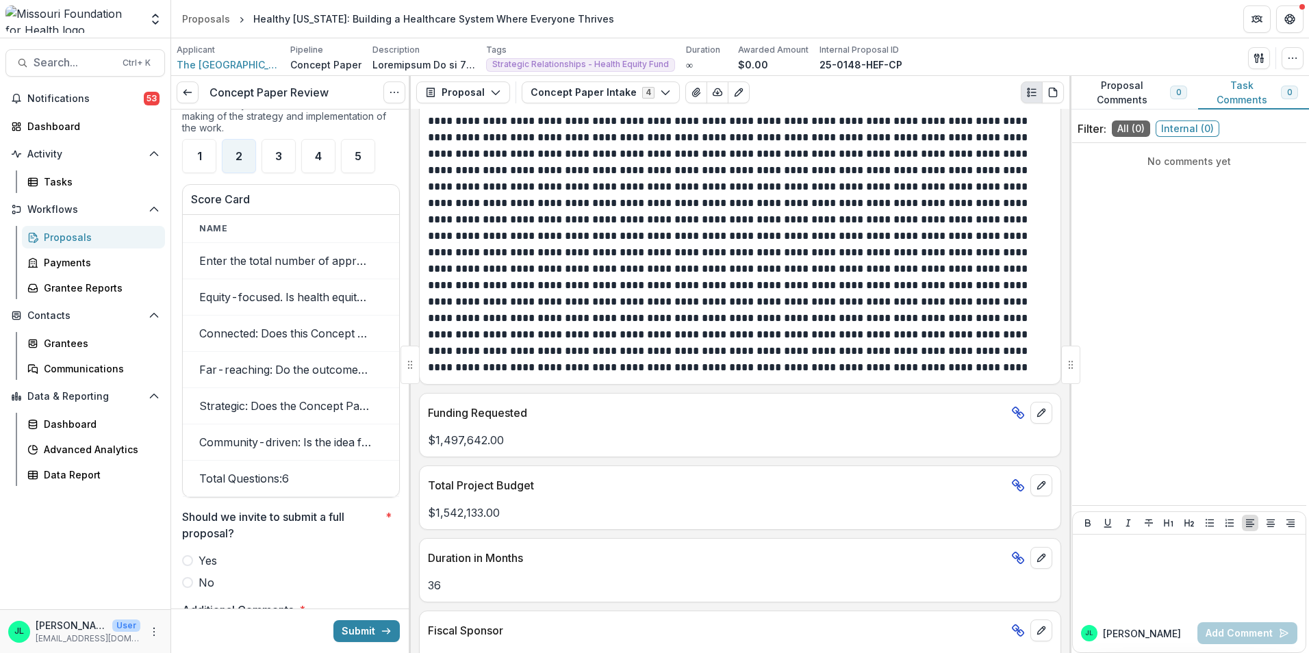
click at [268, 236] on th "Name" at bounding box center [285, 229] width 205 height 28
drag, startPoint x: 199, startPoint y: 231, endPoint x: 208, endPoint y: 237, distance: 10.4
click at [204, 234] on th "Name" at bounding box center [285, 229] width 205 height 28
drag, startPoint x: 208, startPoint y: 237, endPoint x: 231, endPoint y: 242, distance: 23.9
click at [231, 242] on th "Name" at bounding box center [285, 229] width 205 height 28
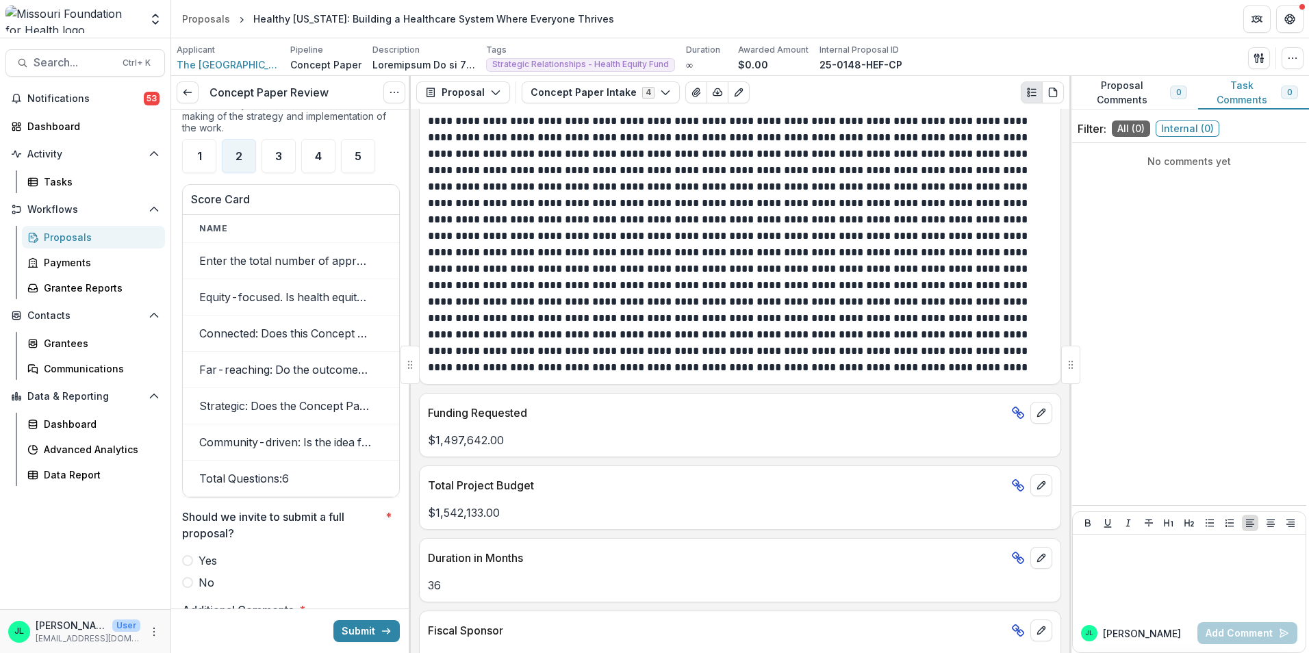
click at [254, 240] on th "Name" at bounding box center [285, 229] width 205 height 28
click at [256, 206] on h3 "Score Card" at bounding box center [291, 199] width 200 height 13
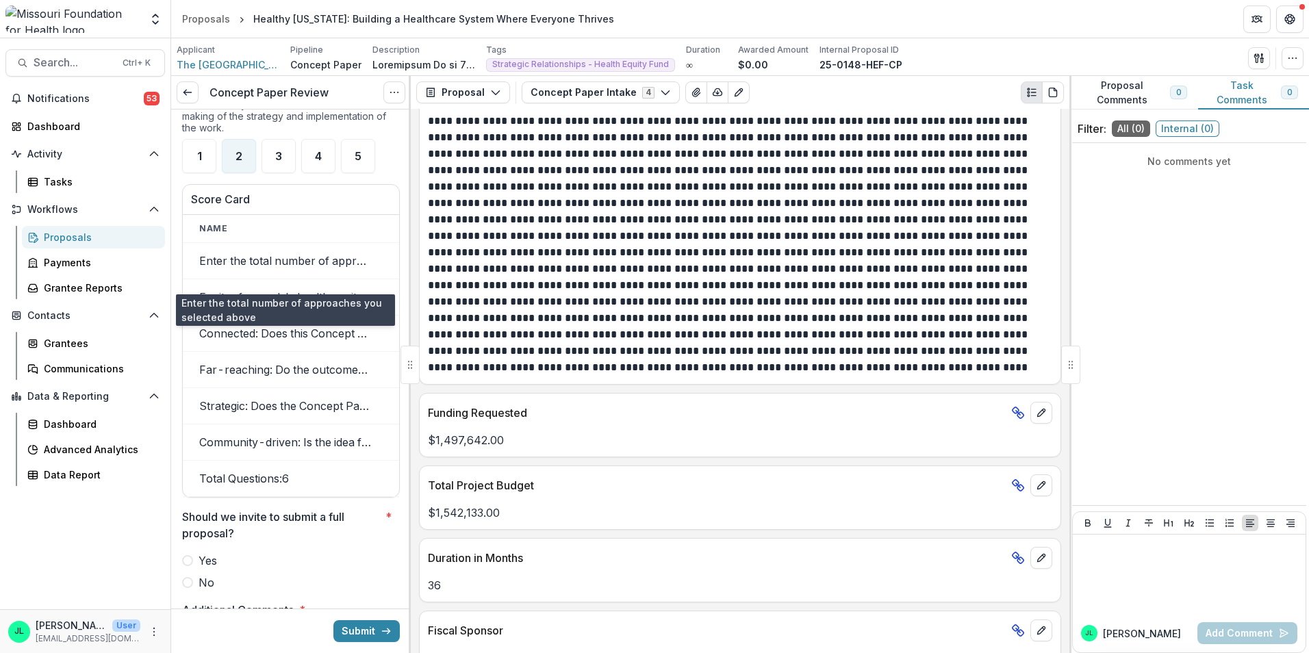
click at [257, 270] on td "Enter the total number of approaches you selected above" at bounding box center [285, 261] width 205 height 36
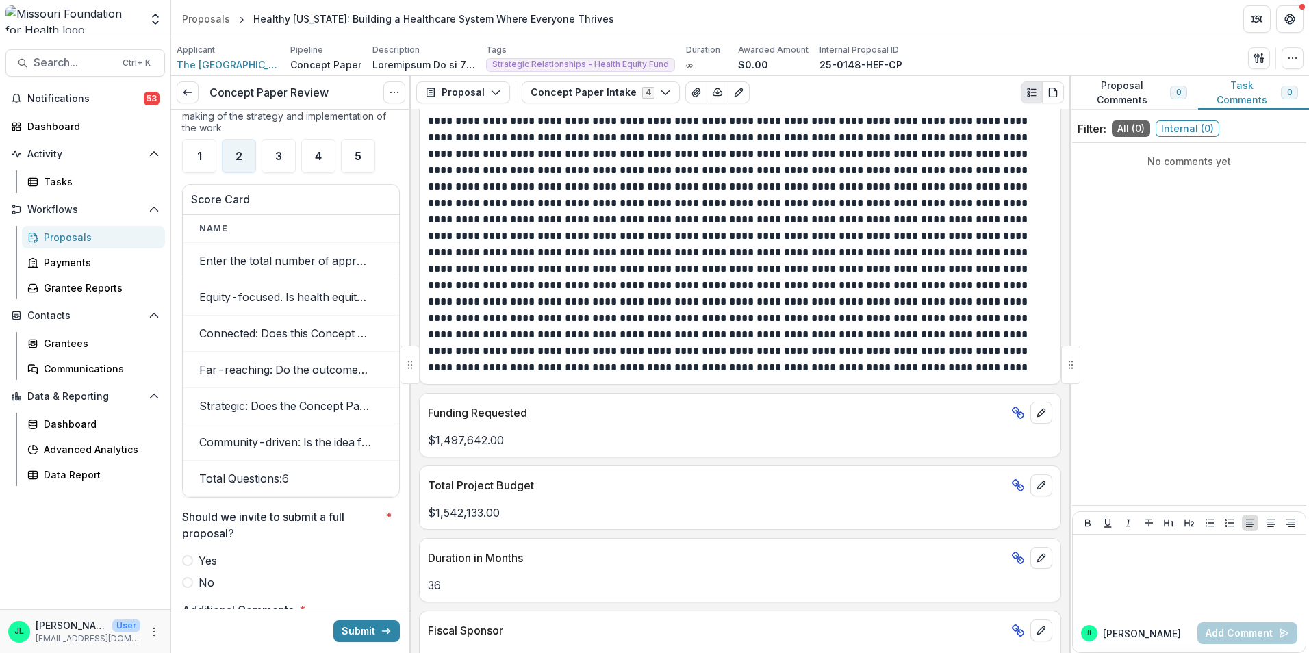
click at [259, 239] on th "Name" at bounding box center [285, 229] width 205 height 28
click at [231, 234] on th "Name" at bounding box center [285, 229] width 205 height 28
click at [225, 240] on th "Name" at bounding box center [285, 229] width 205 height 28
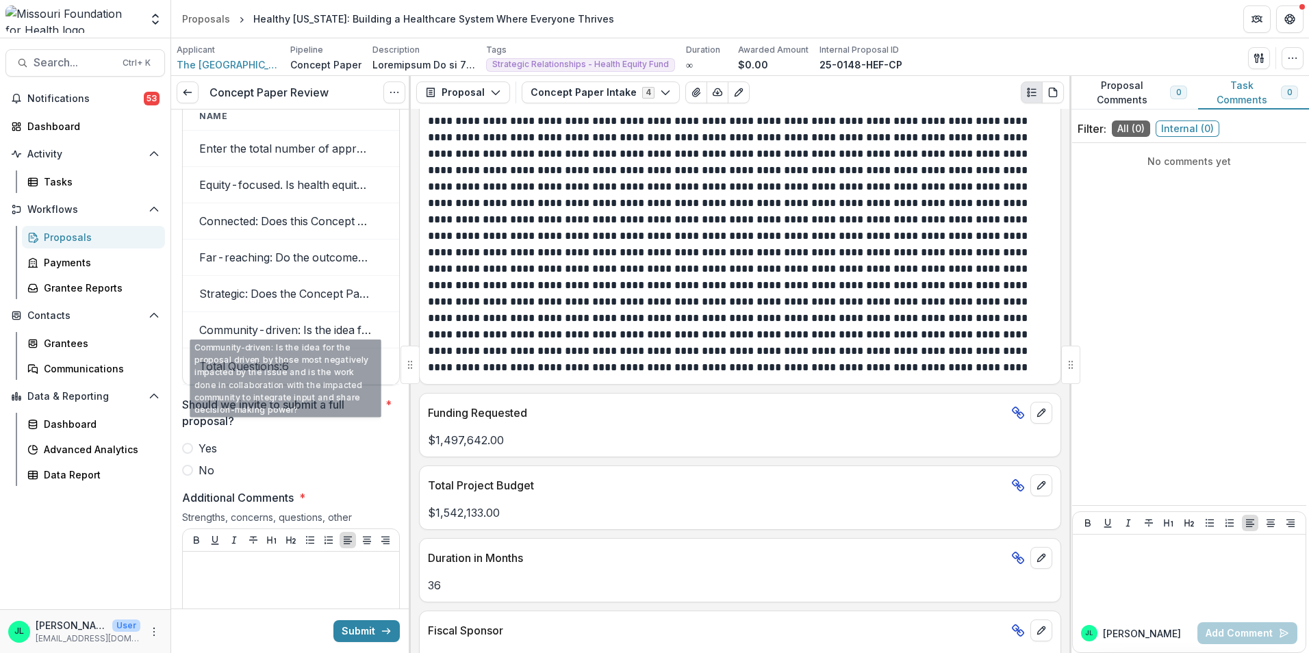
scroll to position [2601, 0]
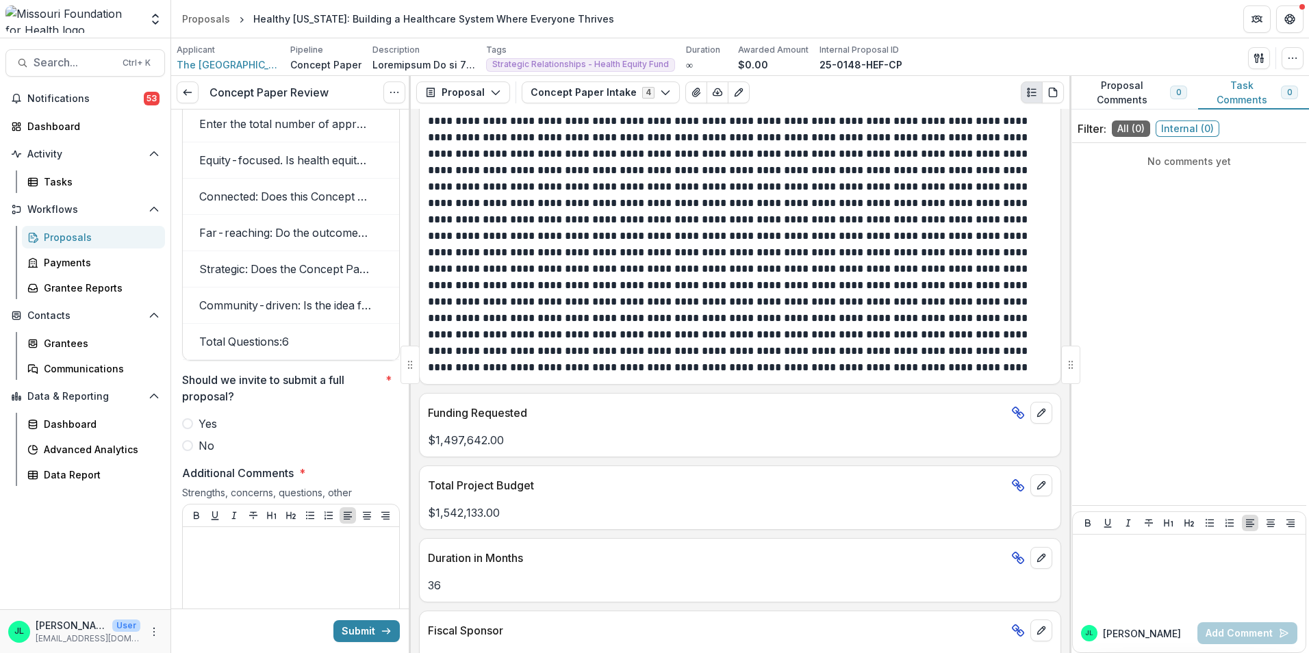
click at [199, 454] on span "No" at bounding box center [207, 445] width 16 height 16
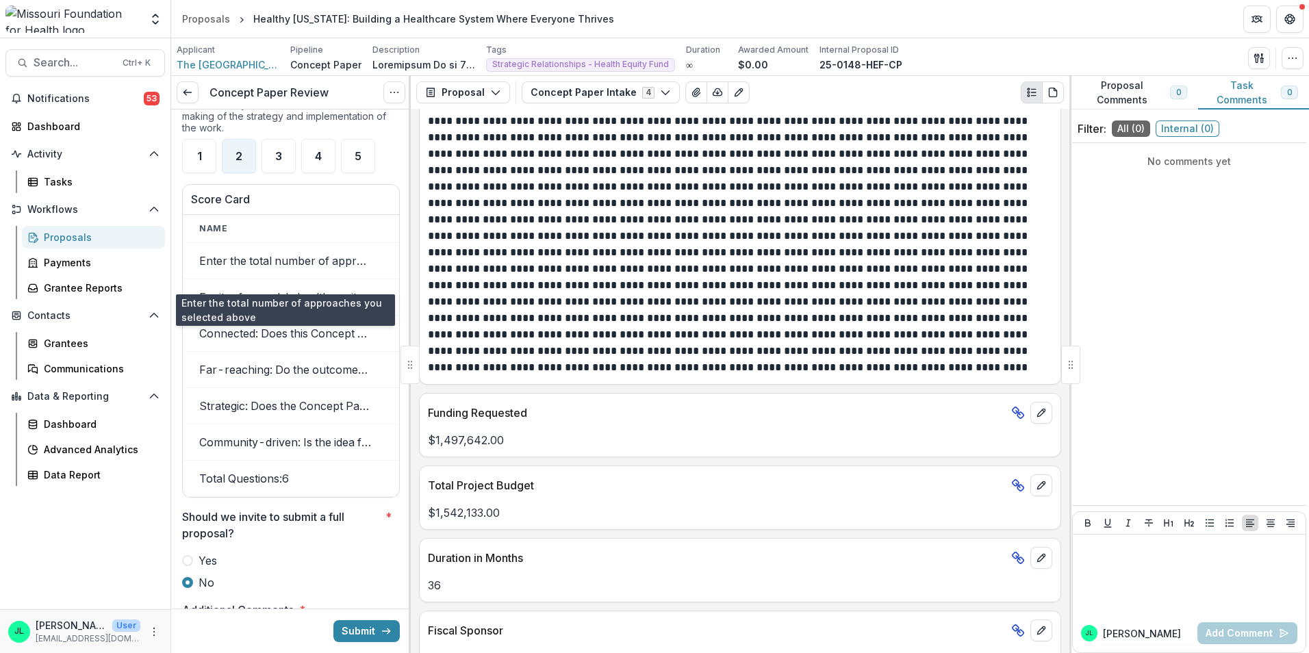
click at [261, 277] on td "Enter the total number of approaches you selected above" at bounding box center [285, 261] width 205 height 36
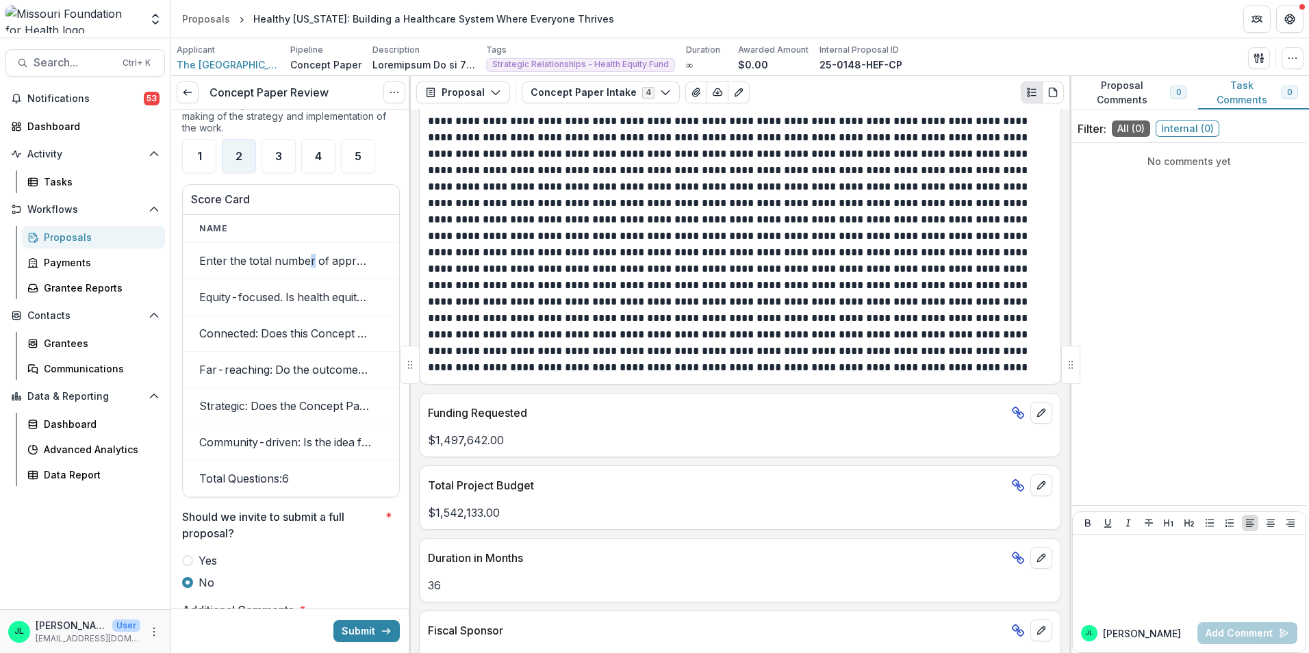
click at [312, 278] on td "Enter the total number of approaches you selected above" at bounding box center [285, 261] width 205 height 36
drag, startPoint x: 312, startPoint y: 278, endPoint x: 359, endPoint y: 274, distance: 47.4
click at [365, 274] on td "Enter the total number of approaches you selected above" at bounding box center [285, 261] width 205 height 36
click at [281, 279] on td "Enter the total number of approaches you selected above" at bounding box center [285, 261] width 205 height 36
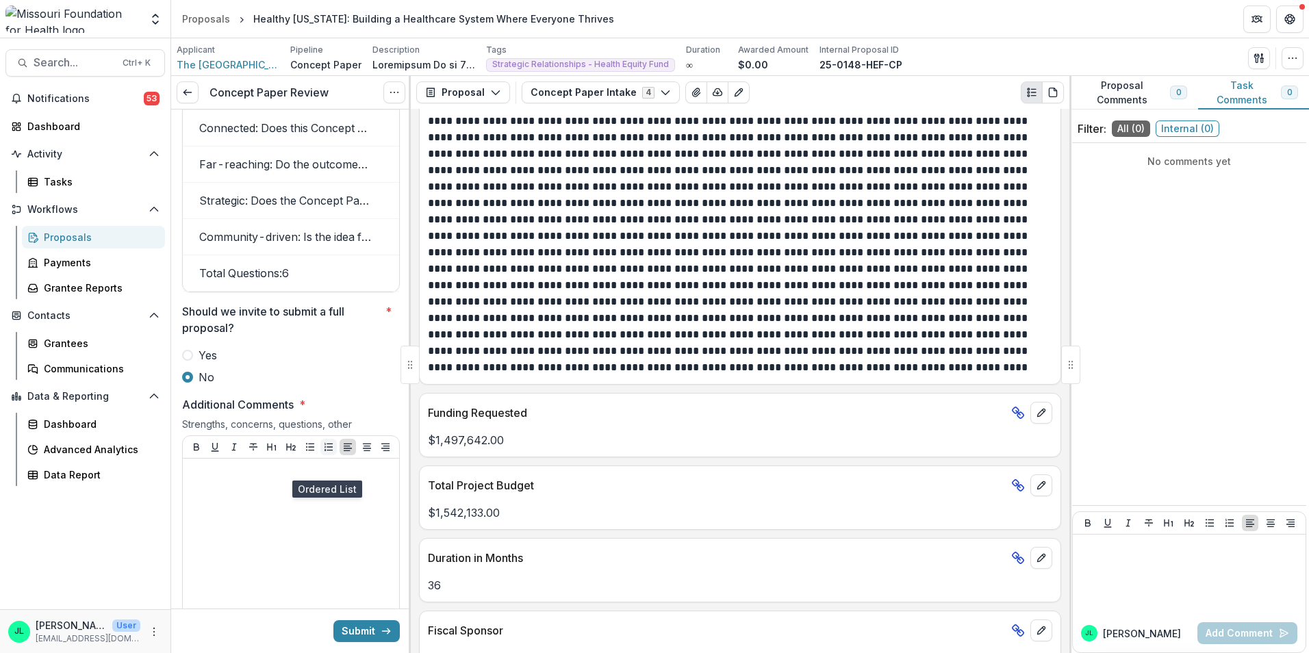
scroll to position [2738, 0]
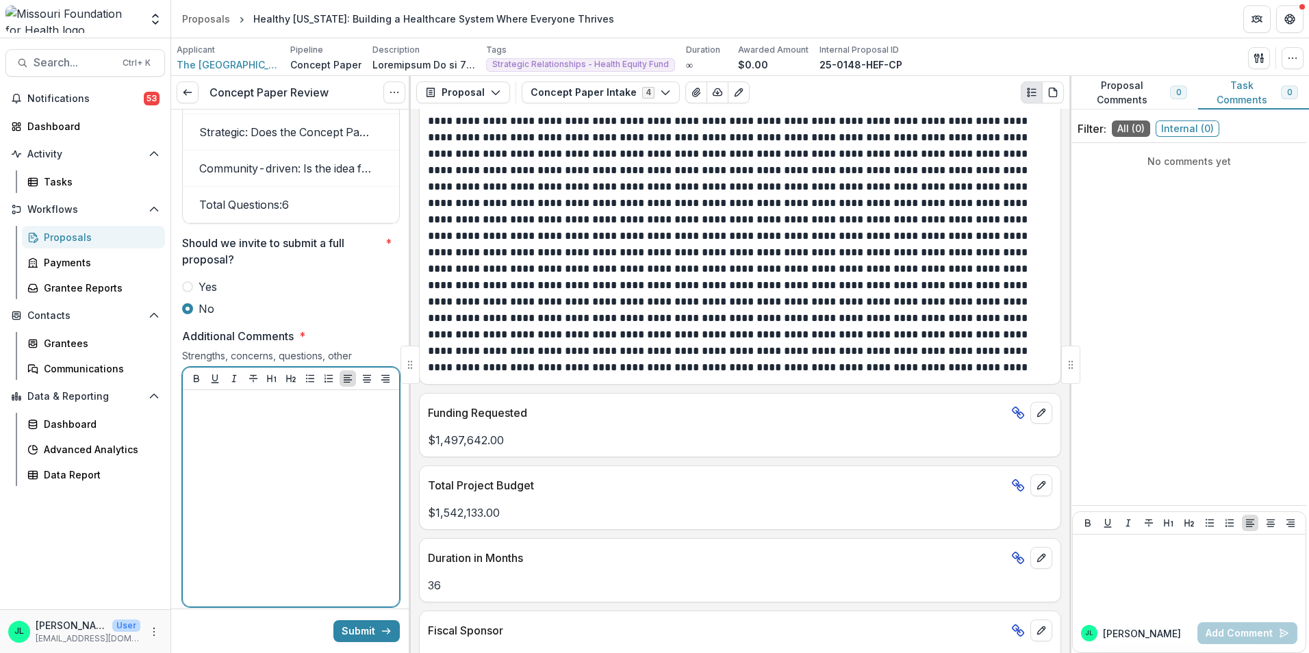
click at [282, 468] on div at bounding box center [290, 498] width 205 height 205
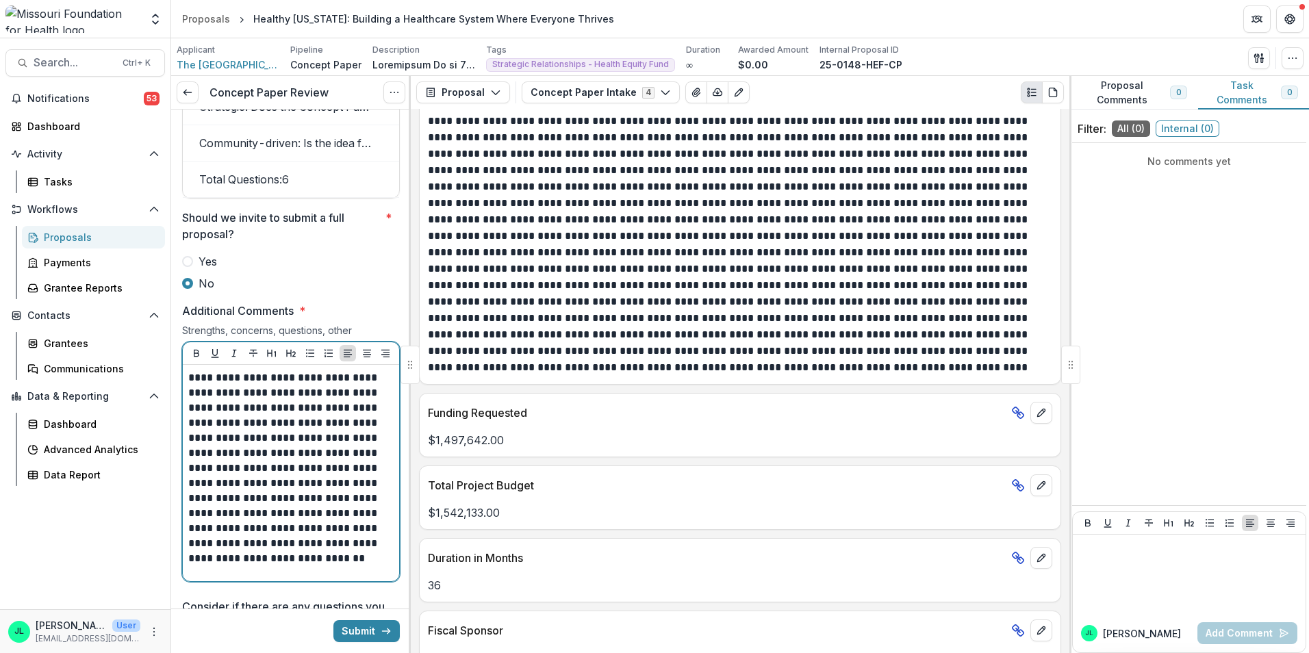
scroll to position [2806, 0]
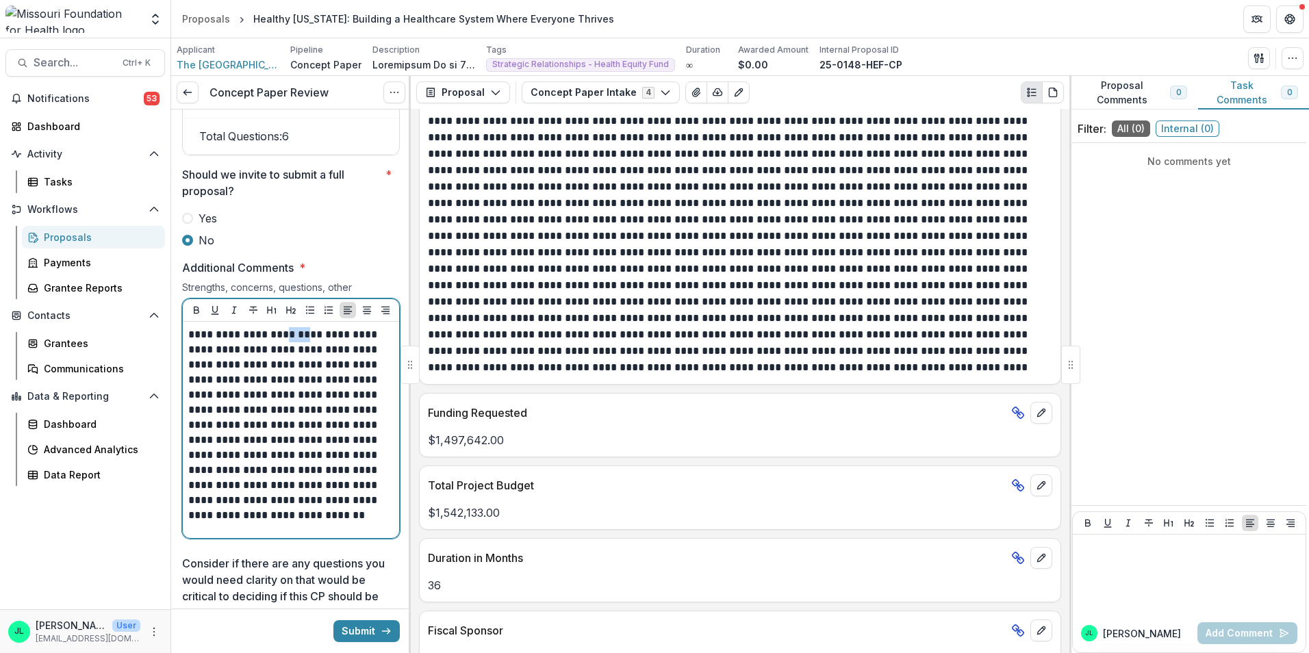
drag, startPoint x: 293, startPoint y: 353, endPoint x: 314, endPoint y: 352, distance: 21.3
click at [314, 352] on p "**********" at bounding box center [288, 425] width 201 height 196
click at [297, 523] on p "**********" at bounding box center [288, 425] width 201 height 196
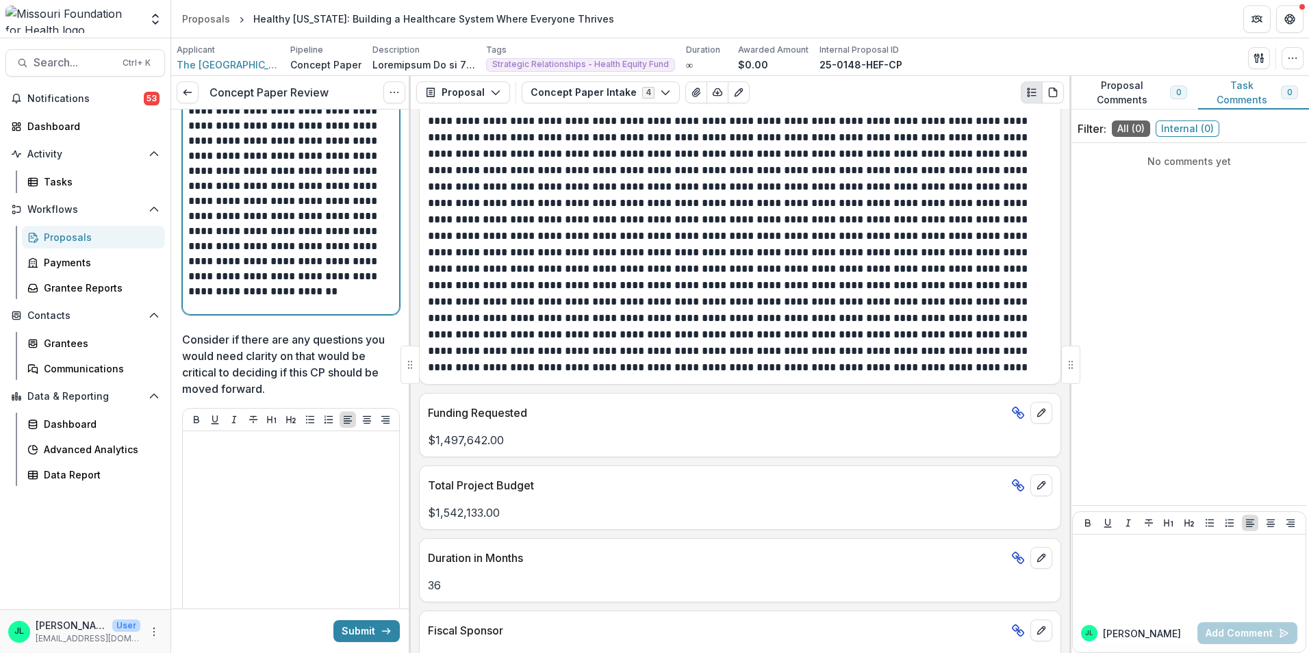
scroll to position [3012, 0]
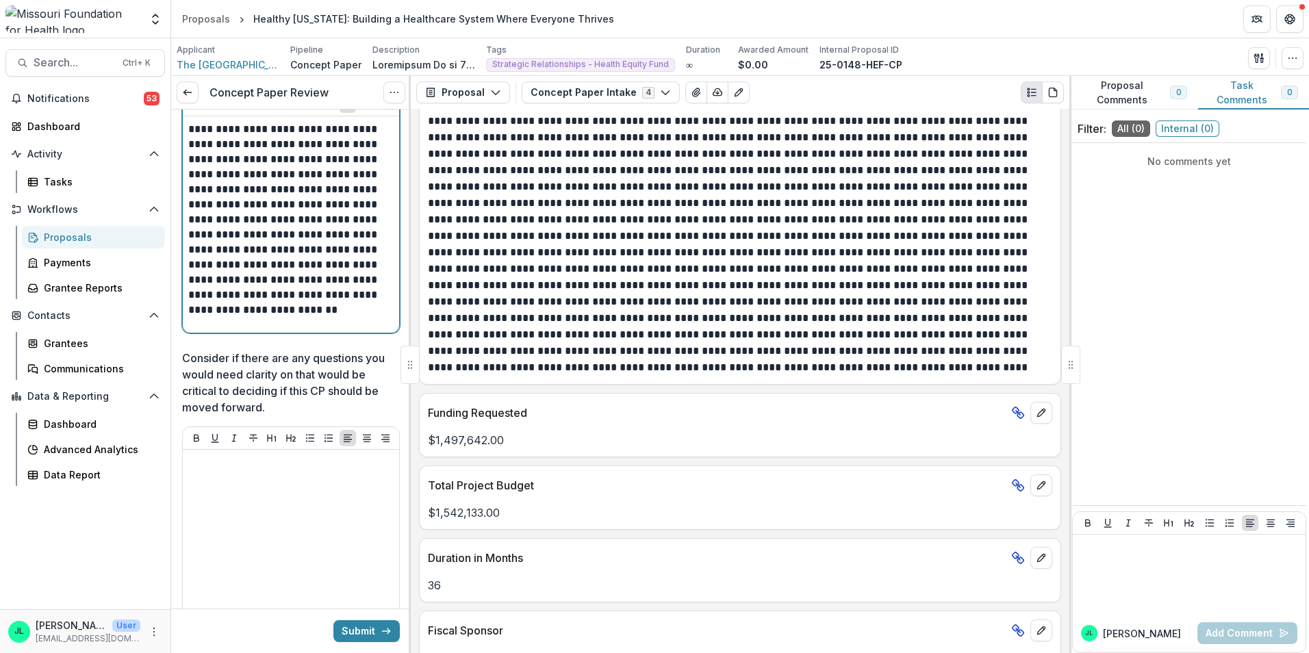
click at [298, 287] on p "**********" at bounding box center [288, 220] width 201 height 196
click at [376, 316] on p "**********" at bounding box center [288, 220] width 201 height 196
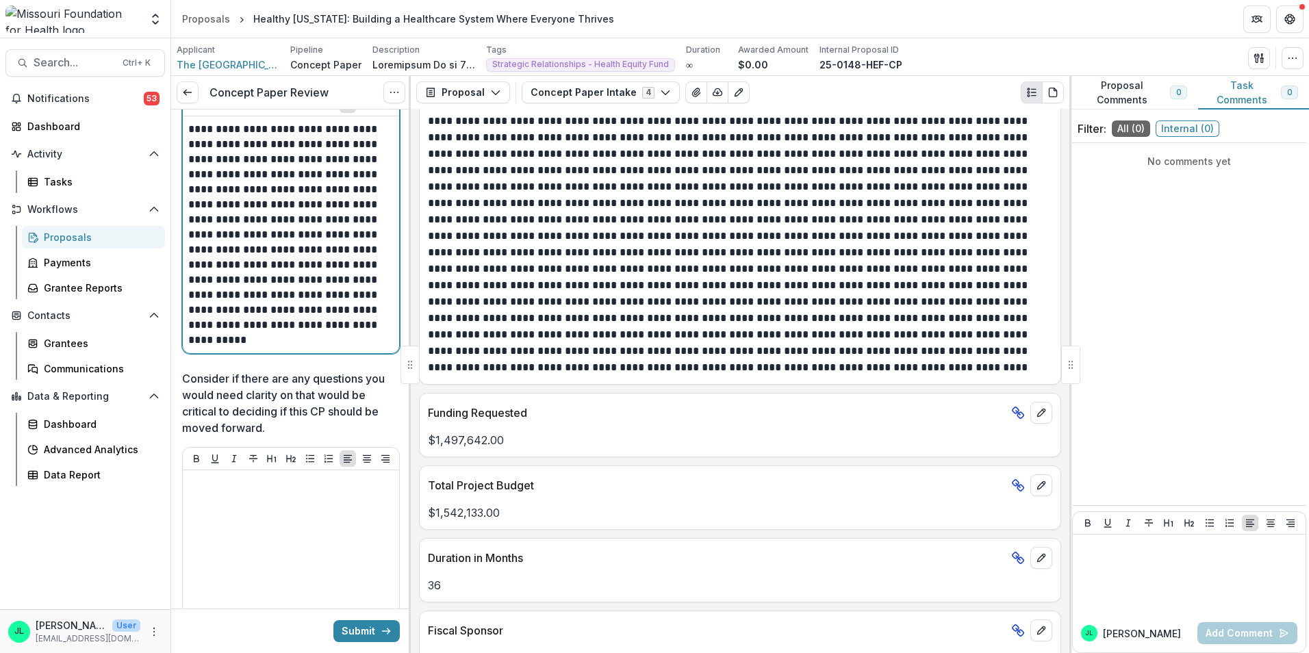
drag, startPoint x: 296, startPoint y: 270, endPoint x: 337, endPoint y: 277, distance: 40.9
click at [297, 271] on p "**********" at bounding box center [288, 235] width 201 height 226
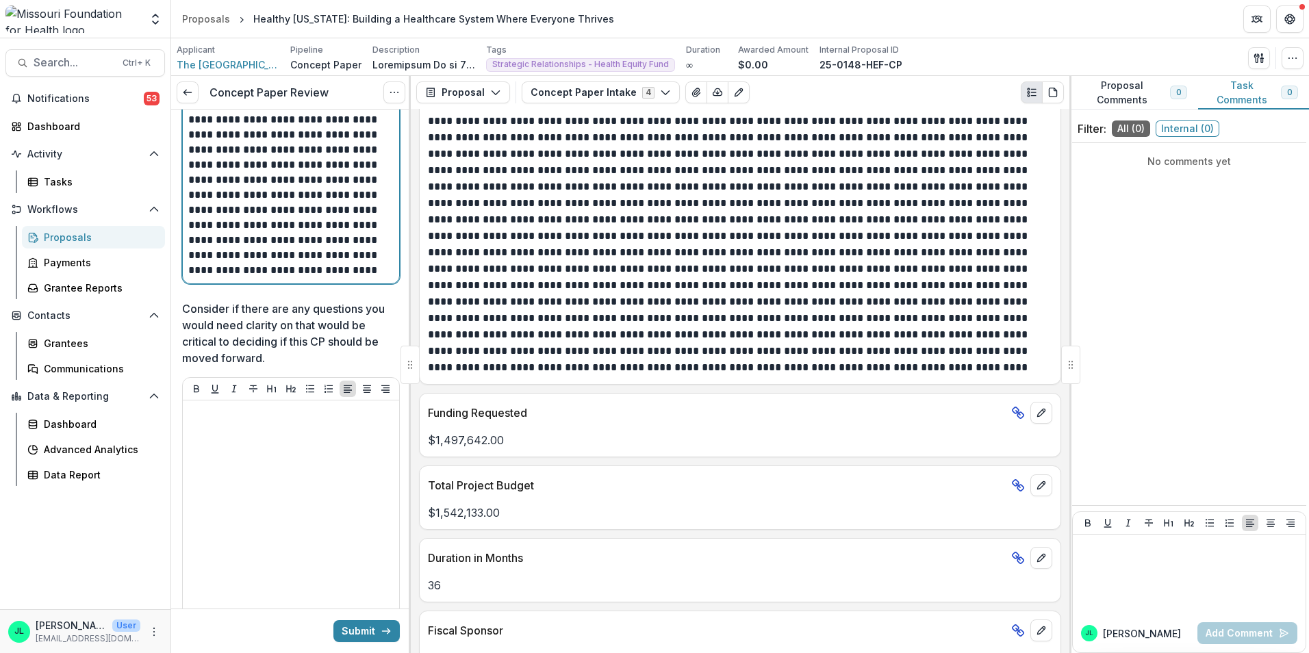
scroll to position [3149, 0]
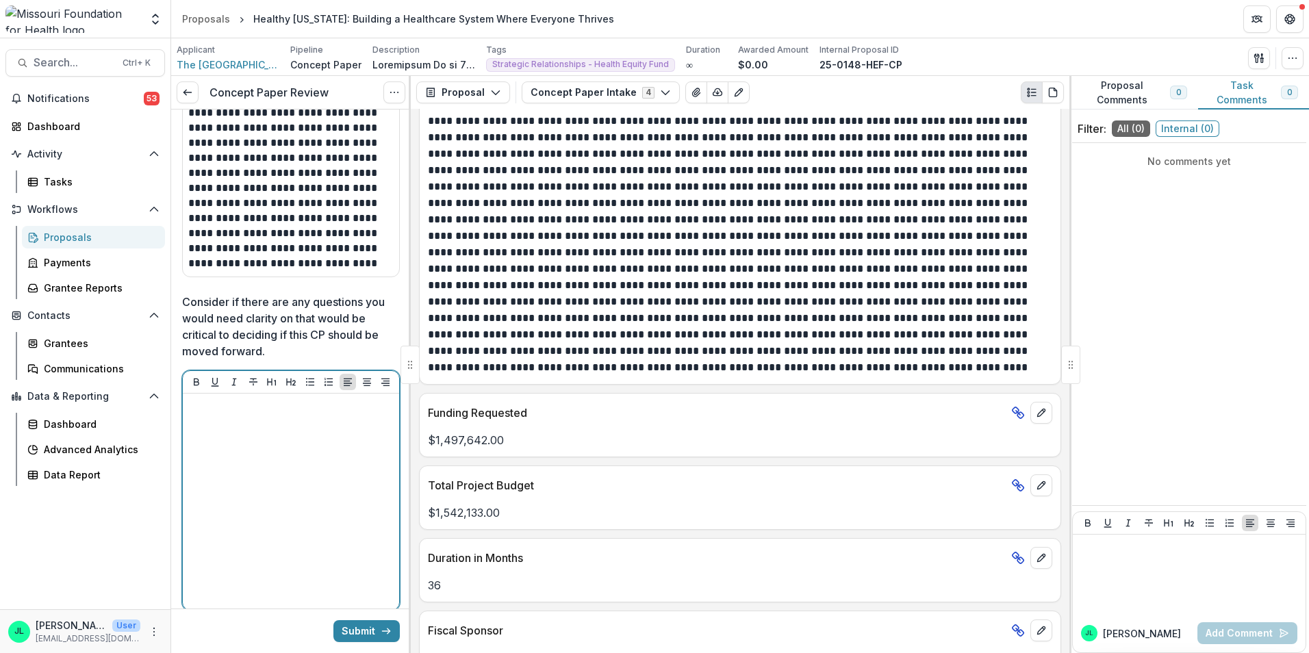
click at [253, 463] on div at bounding box center [290, 501] width 205 height 205
drag, startPoint x: 226, startPoint y: 163, endPoint x: 215, endPoint y: 470, distance: 306.8
click at [216, 480] on div at bounding box center [290, 501] width 205 height 205
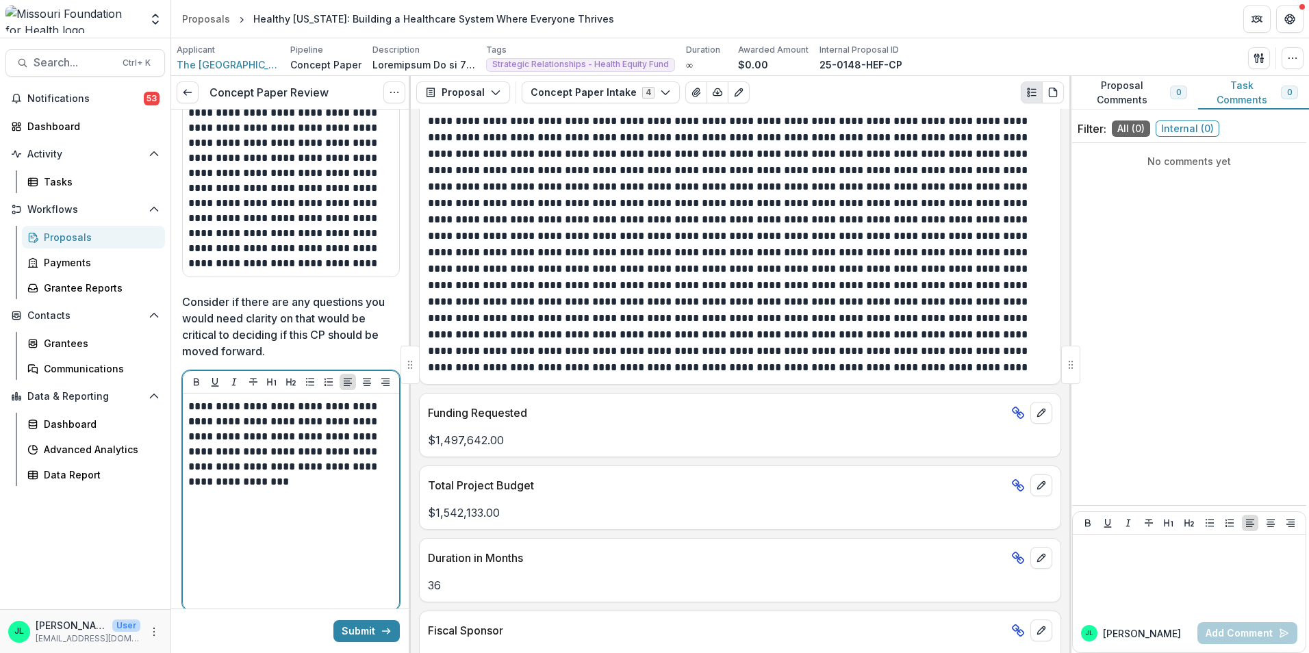
click at [376, 414] on p "**********" at bounding box center [288, 406] width 201 height 15
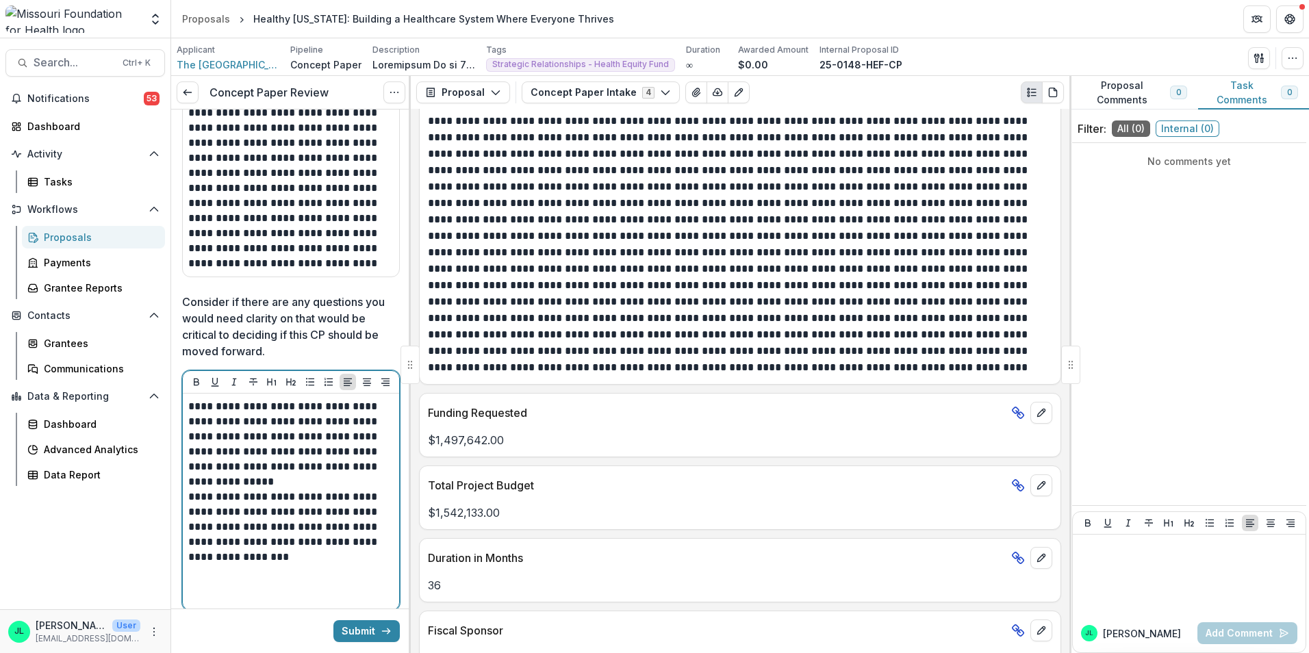
click at [280, 489] on p "**********" at bounding box center [288, 444] width 201 height 90
click at [342, 562] on p "**********" at bounding box center [288, 526] width 201 height 75
click at [329, 565] on p "**********" at bounding box center [288, 526] width 201 height 75
click at [320, 565] on p "**********" at bounding box center [288, 526] width 201 height 75
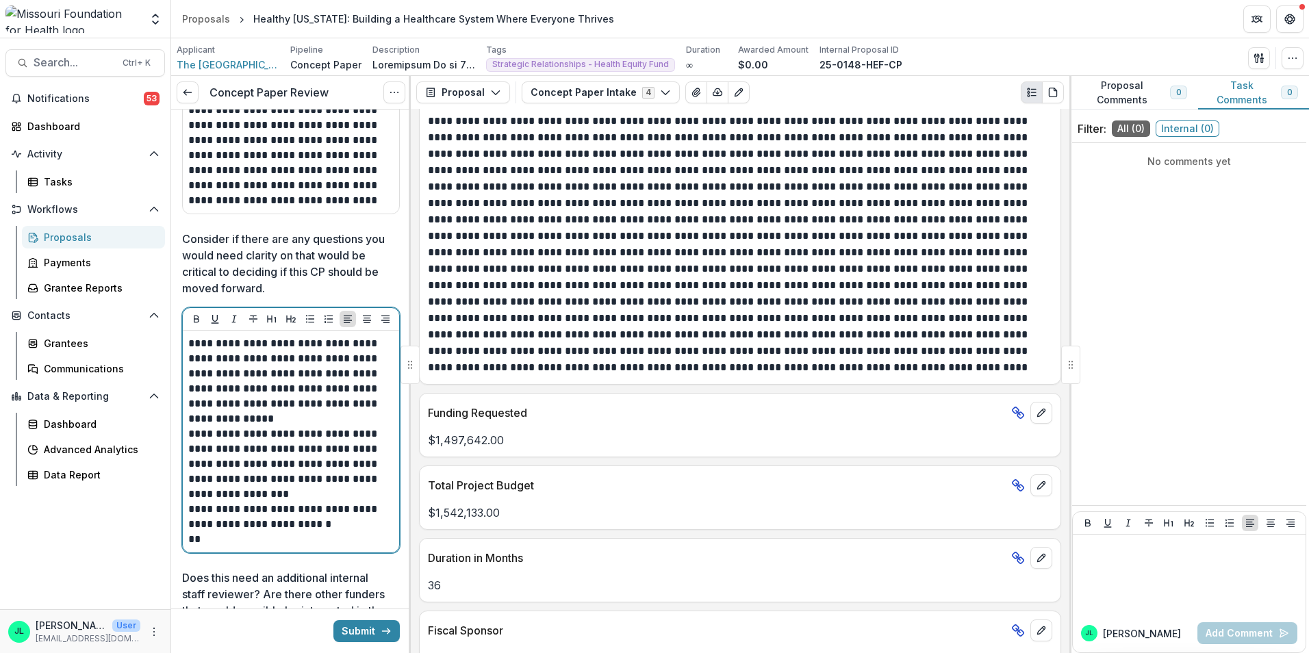
scroll to position [3286, 0]
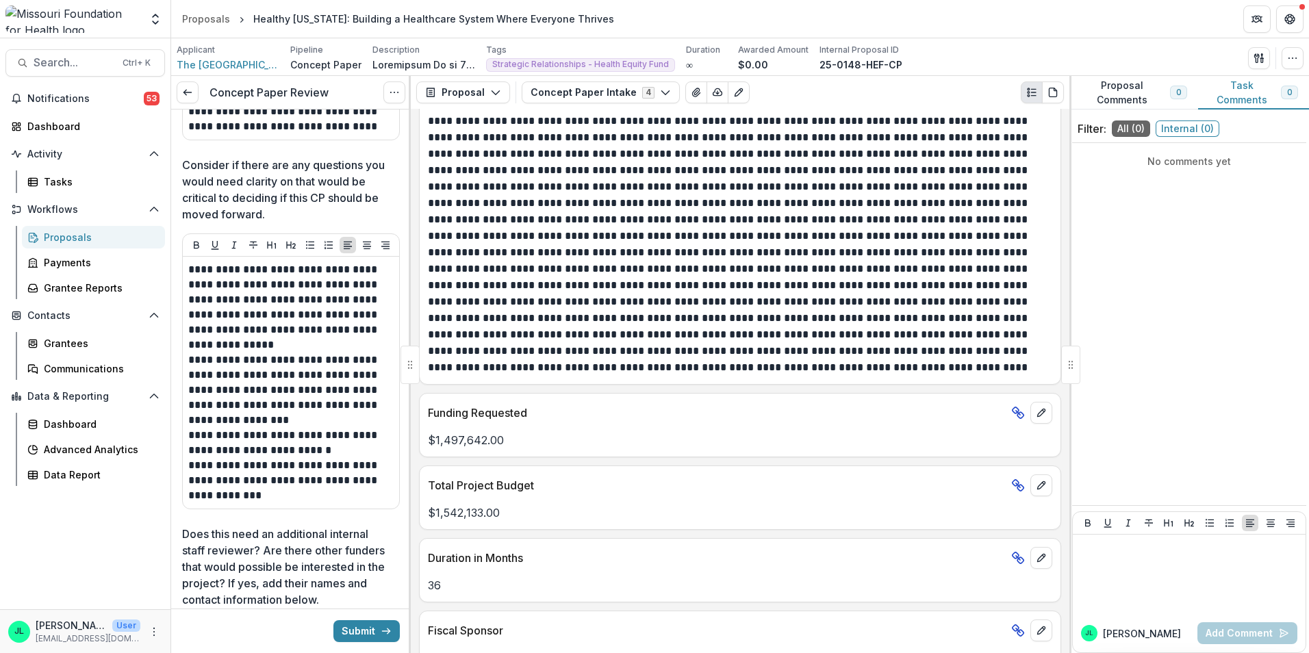
click at [288, 509] on div "**********" at bounding box center [291, 383] width 216 height 252
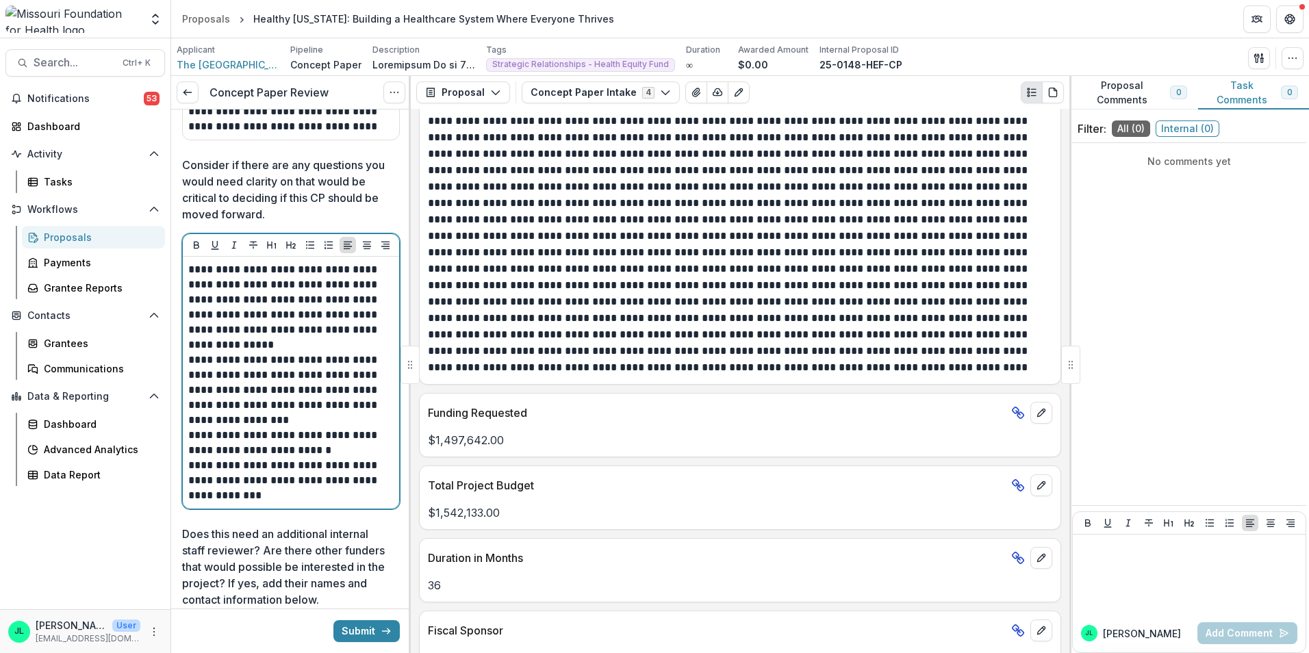
click at [298, 503] on p "**********" at bounding box center [288, 480] width 201 height 45
drag, startPoint x: 342, startPoint y: 497, endPoint x: 363, endPoint y: 509, distance: 24.8
click at [363, 503] on p "**********" at bounding box center [288, 480] width 201 height 45
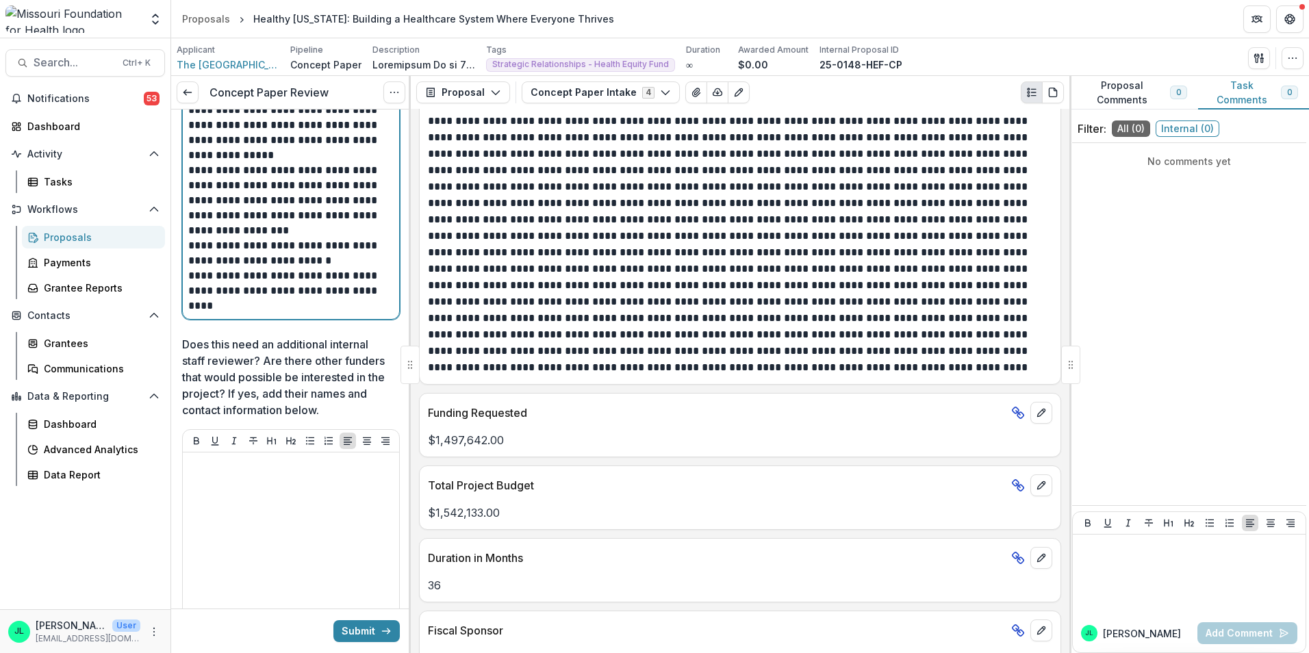
scroll to position [3491, 0]
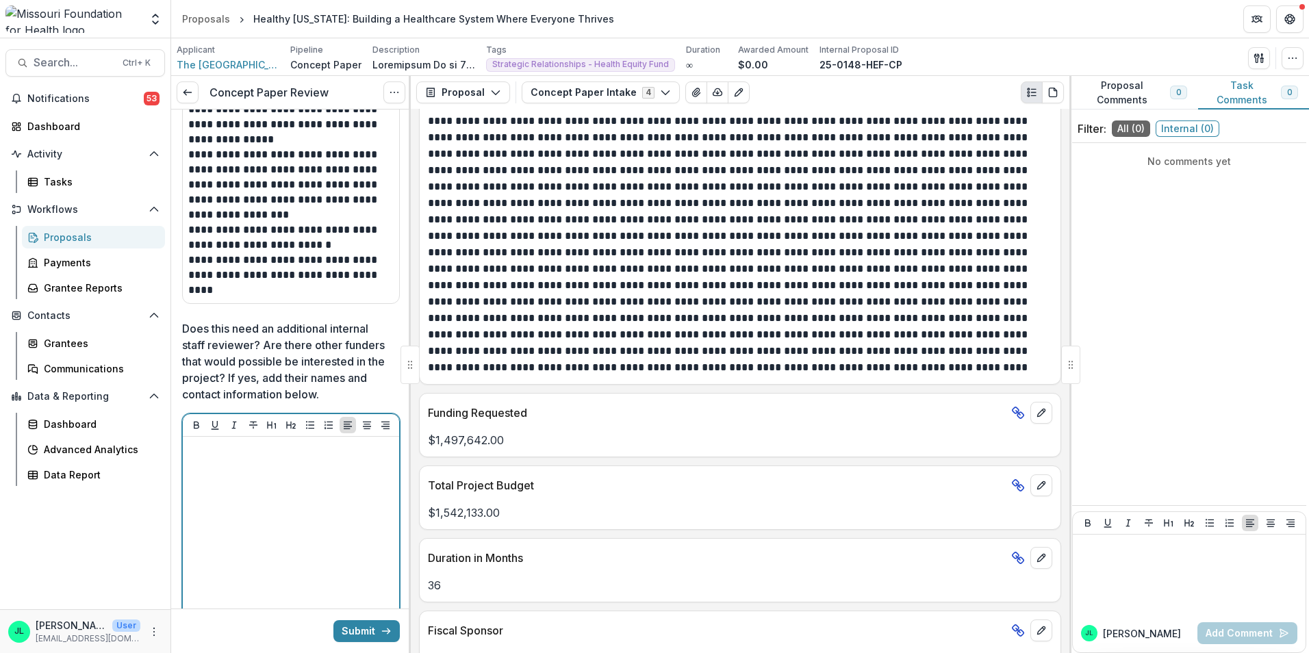
click at [361, 523] on div at bounding box center [290, 544] width 205 height 205
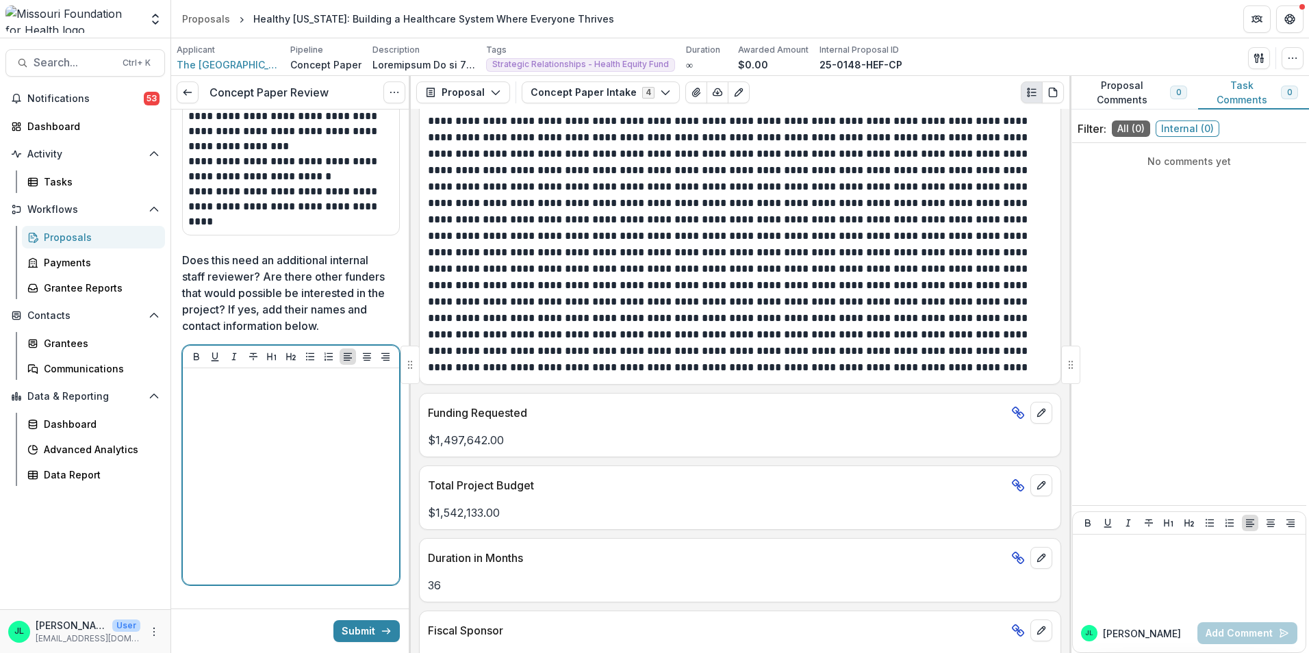
scroll to position [3605, 0]
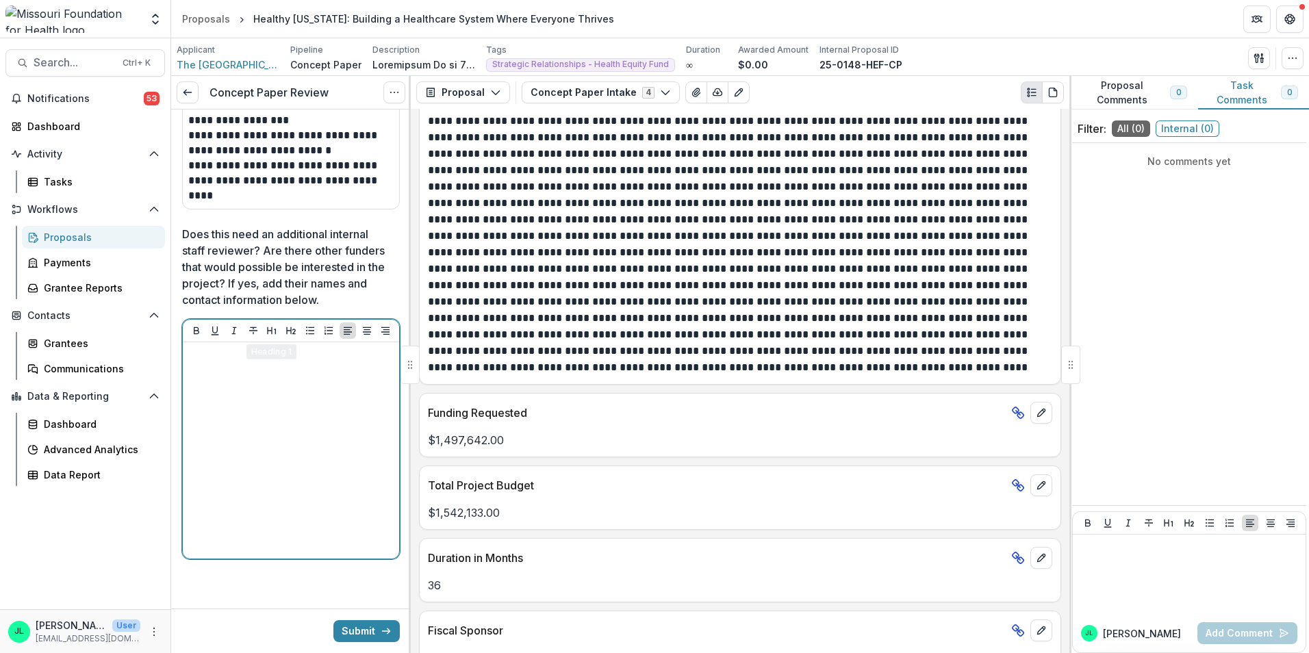
click at [270, 389] on div at bounding box center [290, 450] width 205 height 205
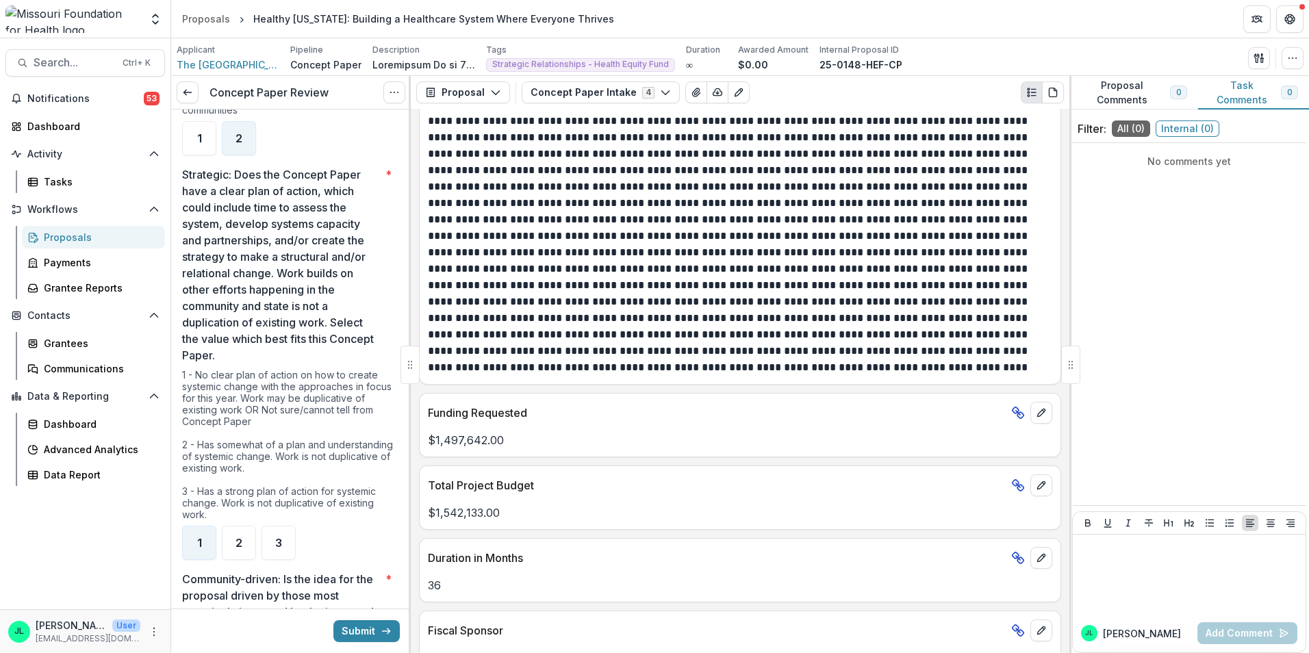
scroll to position [1620, 0]
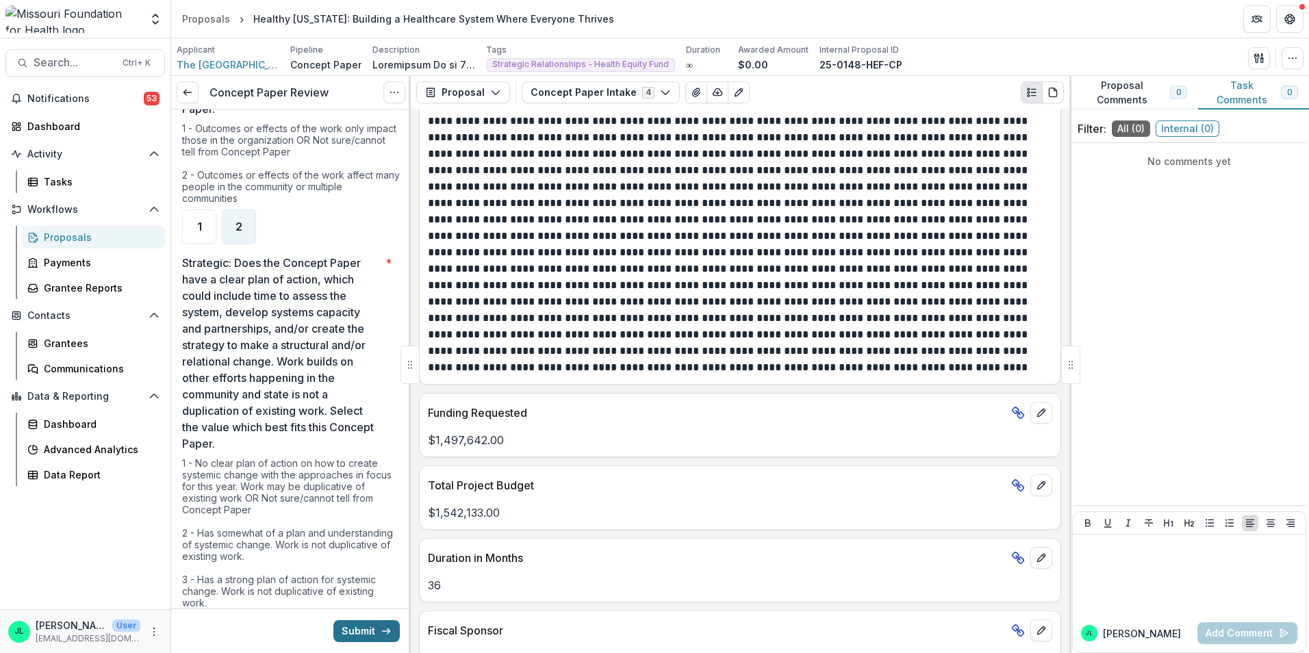
click at [345, 637] on button "Submit" at bounding box center [366, 631] width 66 height 22
